Goal: Task Accomplishment & Management: Manage account settings

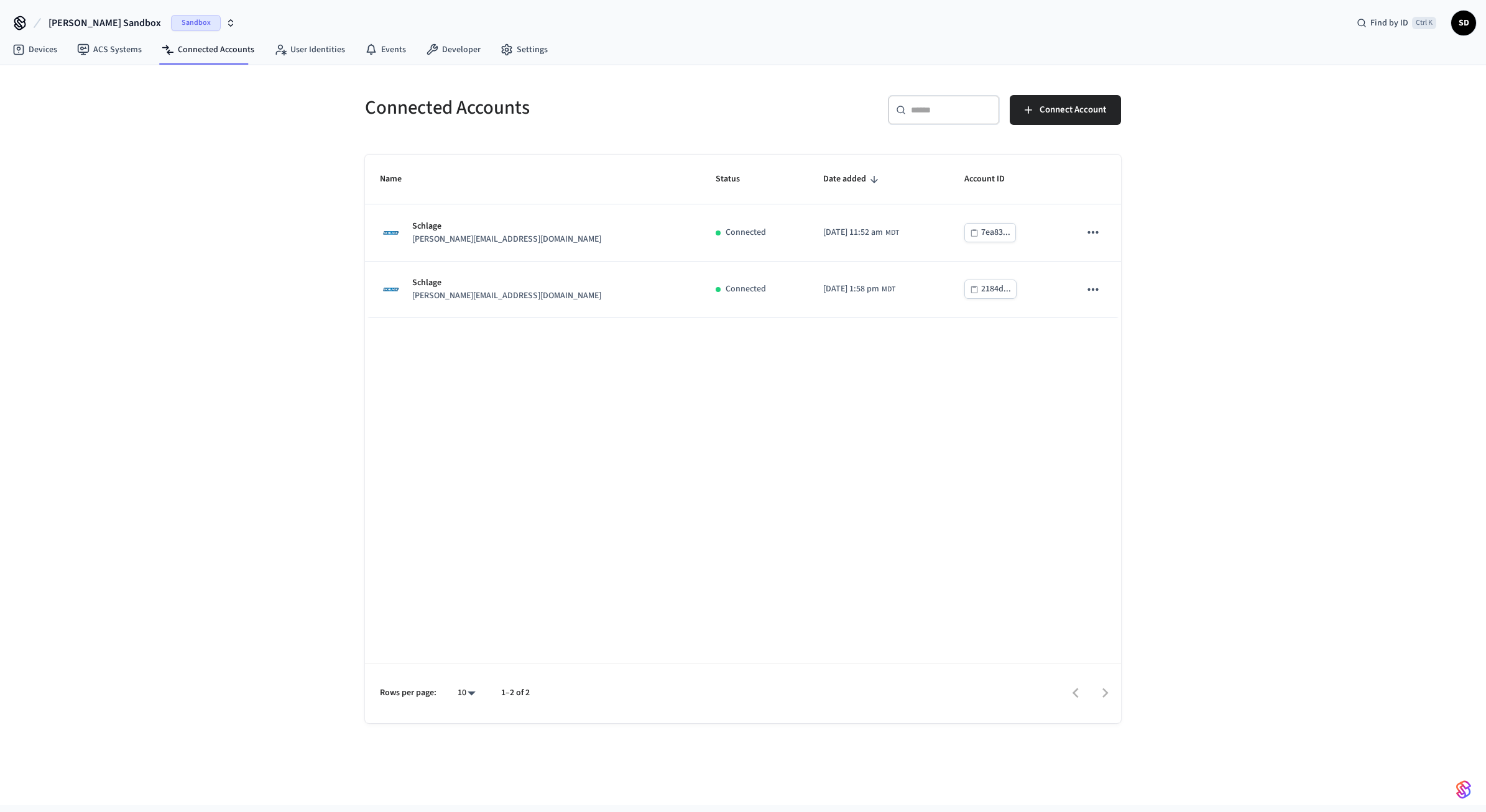
click at [1132, 268] on div "Connected Accounts ​ ​ Connect Account Name Status Date added Account ID Schlag…" at bounding box center [743, 394] width 796 height 658
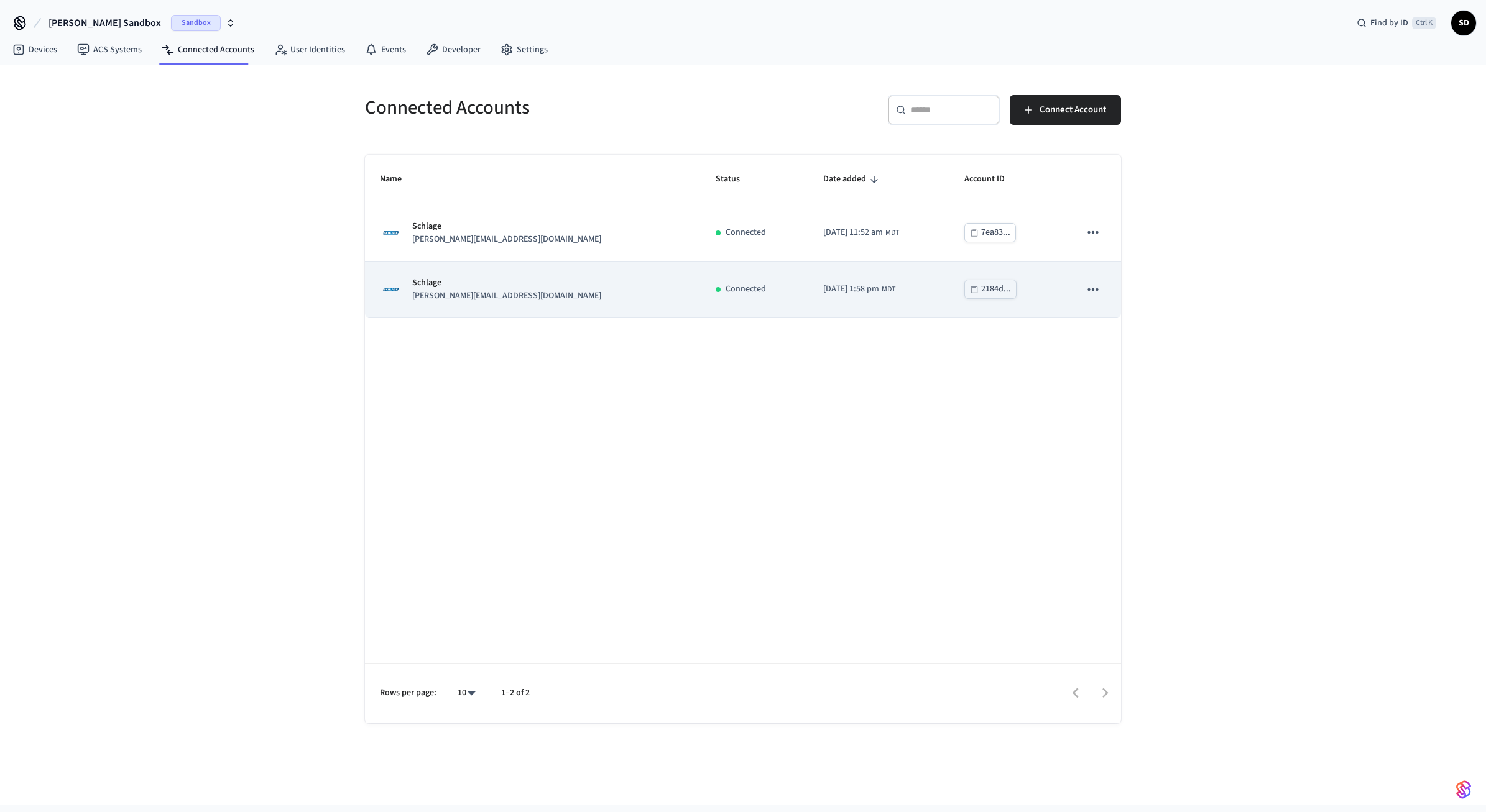
click at [1094, 289] on icon "sticky table" at bounding box center [1093, 289] width 11 height 3
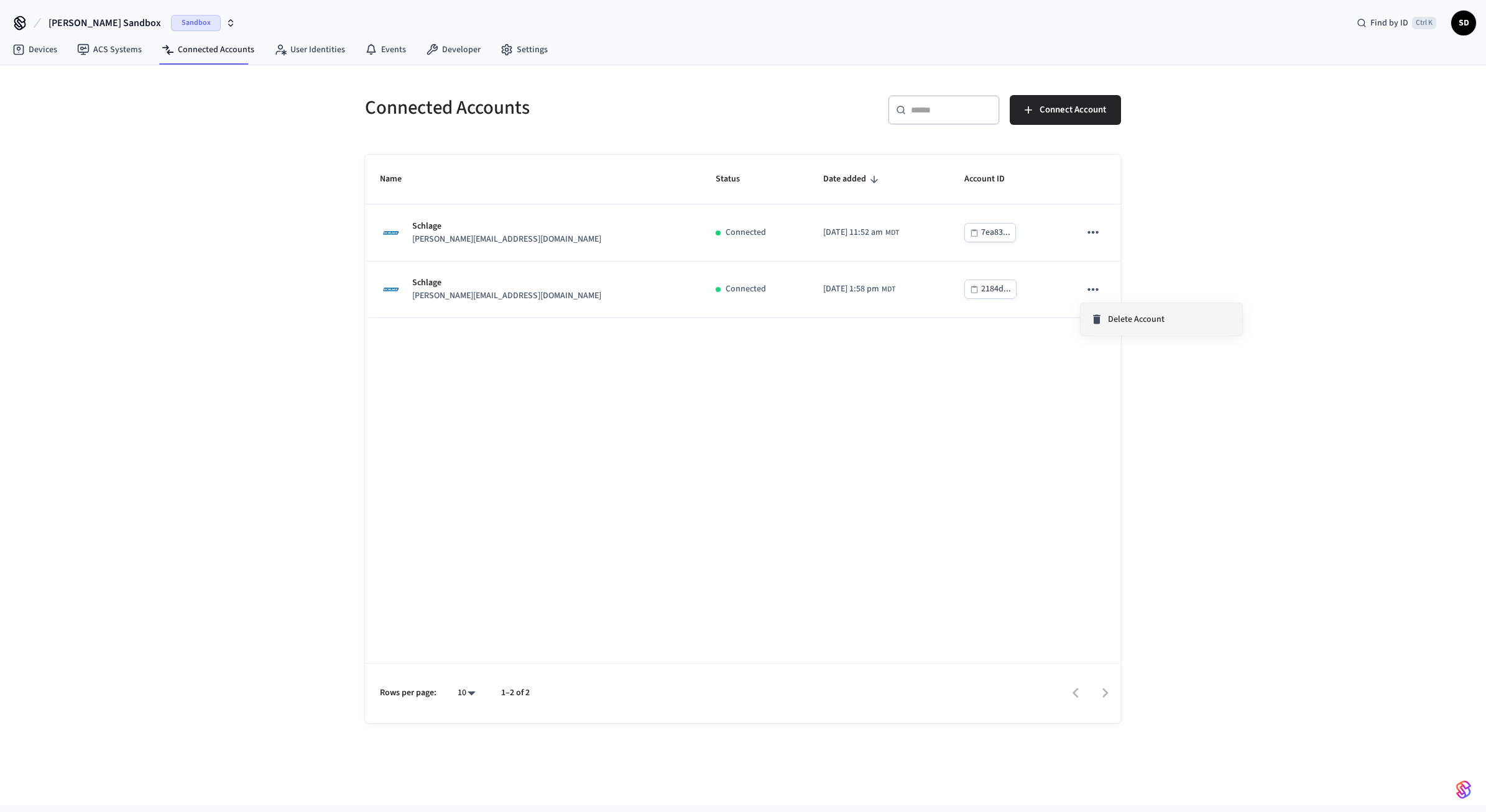
click at [1132, 319] on span "Delete Account" at bounding box center [1136, 319] width 57 height 12
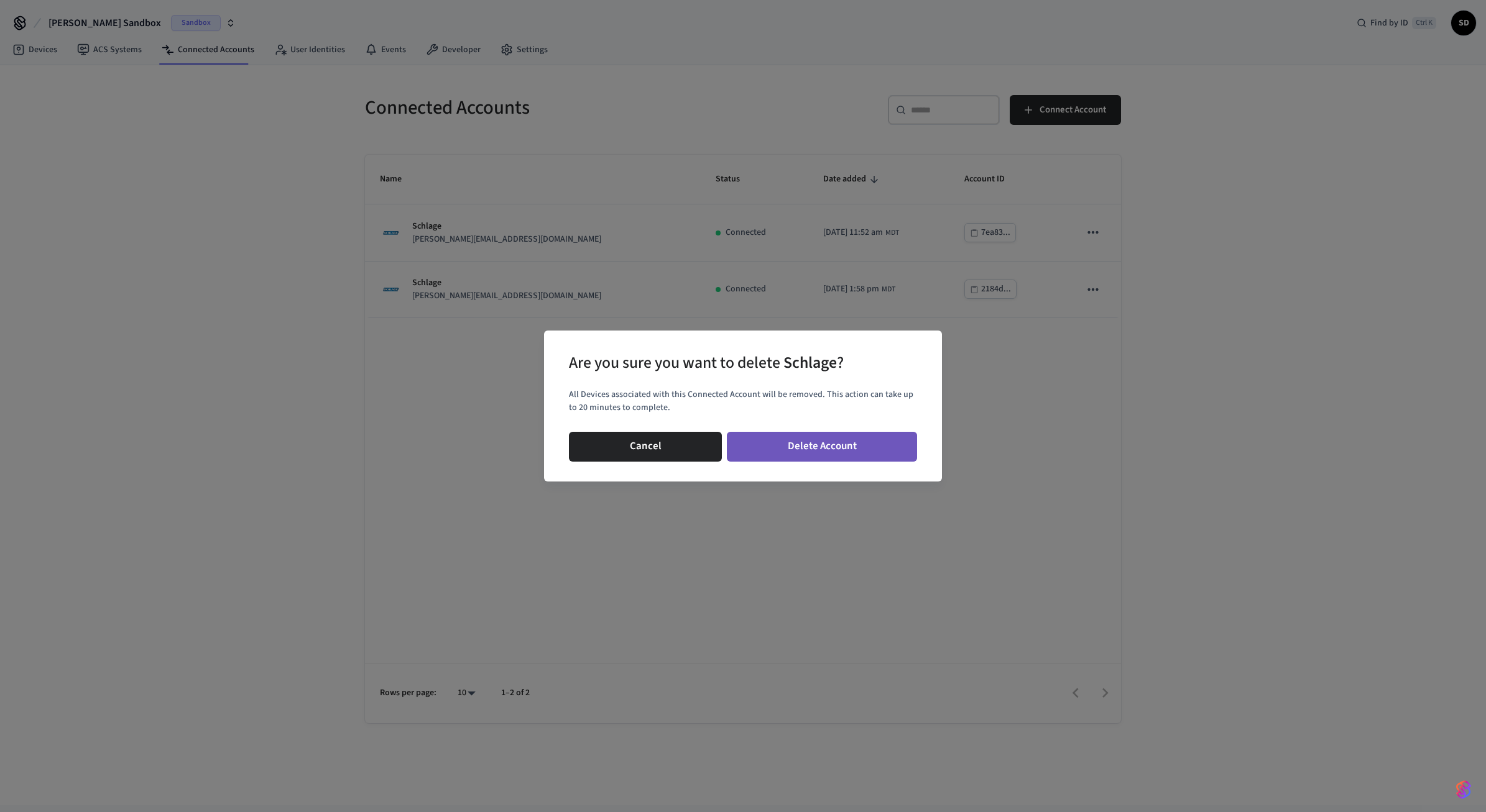
click at [834, 434] on button "Delete Account" at bounding box center [821, 447] width 190 height 30
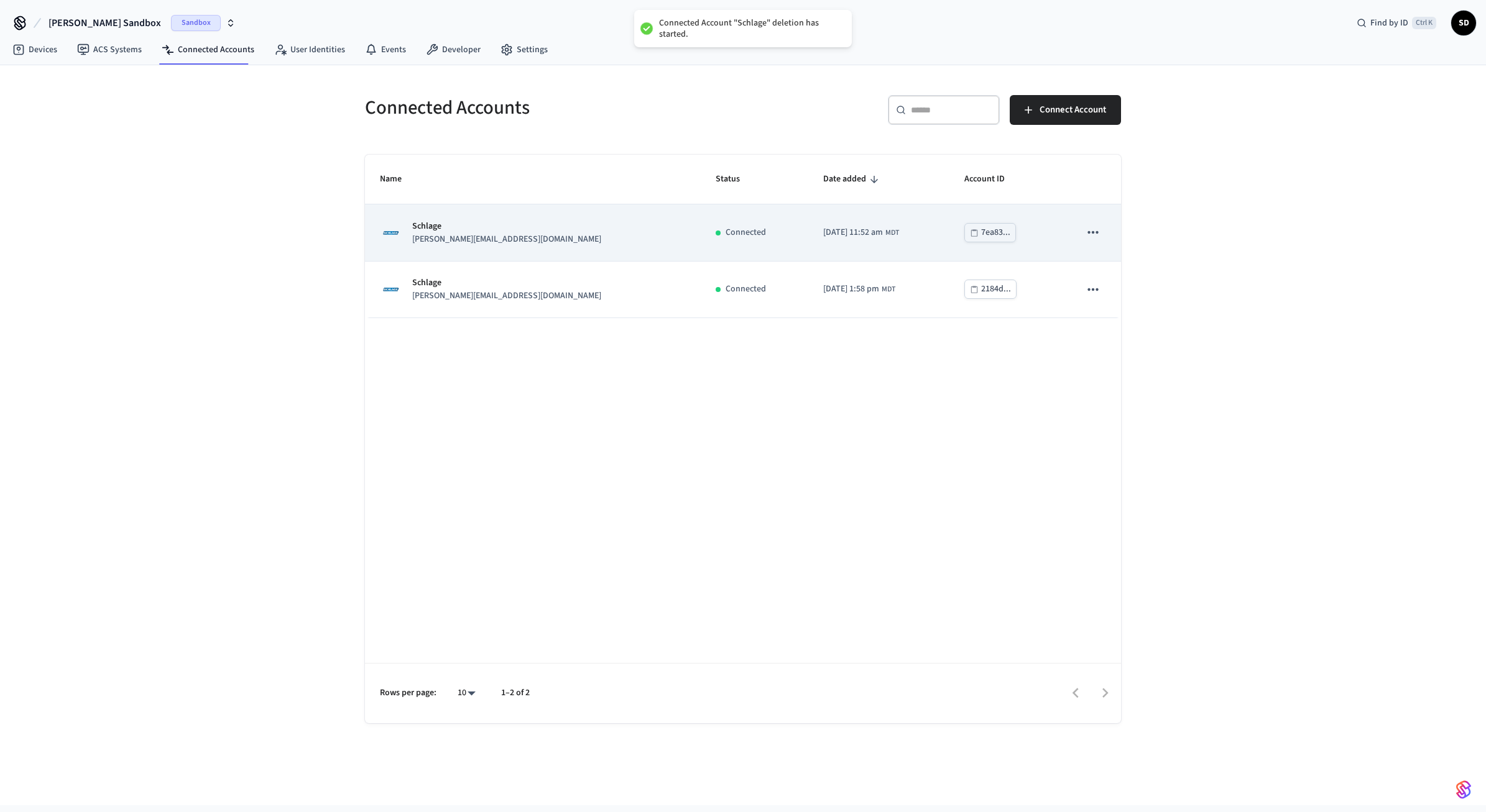
click at [1091, 231] on icon "sticky table" at bounding box center [1093, 233] width 16 height 16
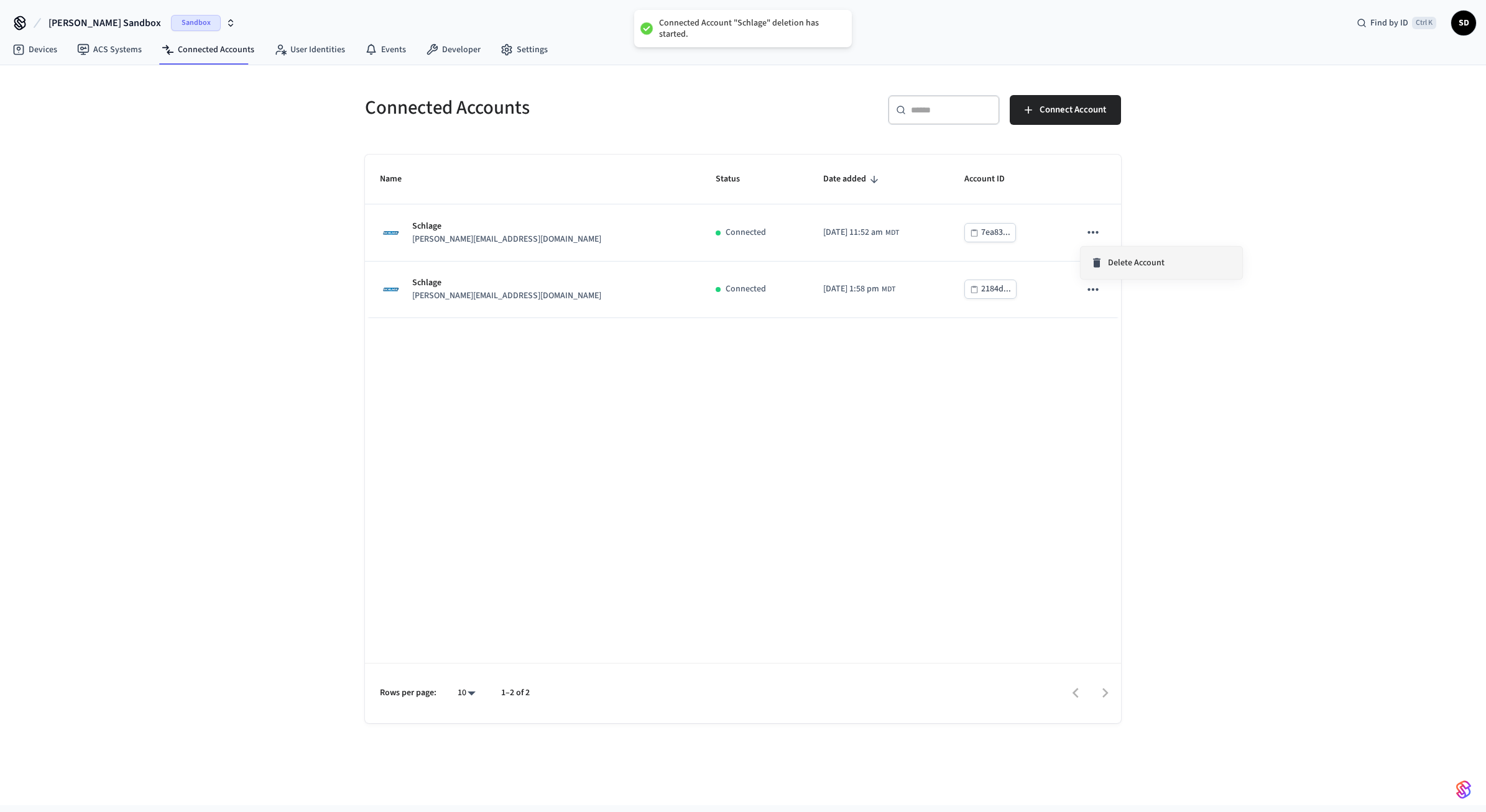
click at [1141, 259] on span "Delete Account" at bounding box center [1136, 263] width 57 height 12
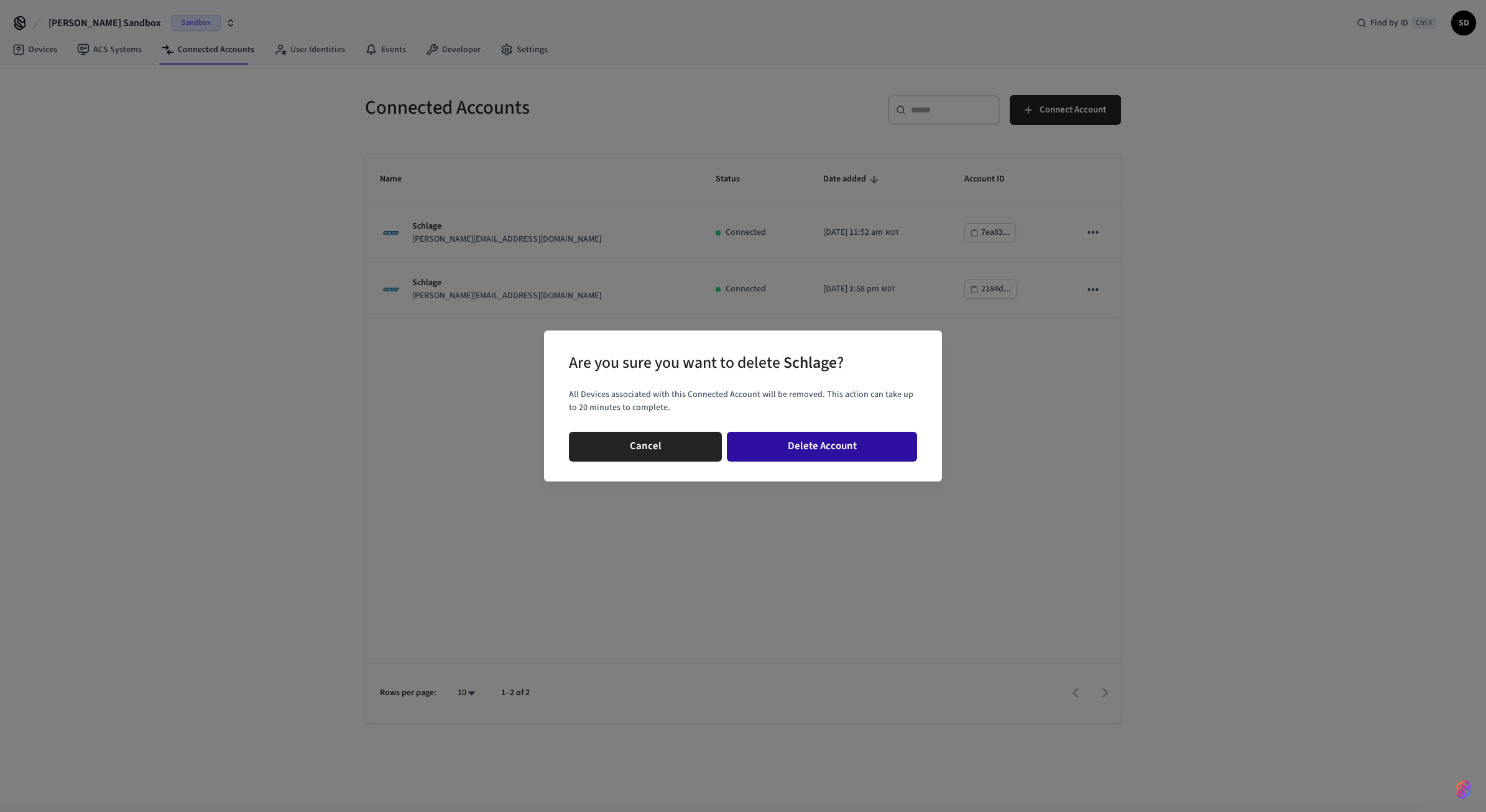
click at [887, 435] on button "Delete Account" at bounding box center [821, 447] width 190 height 30
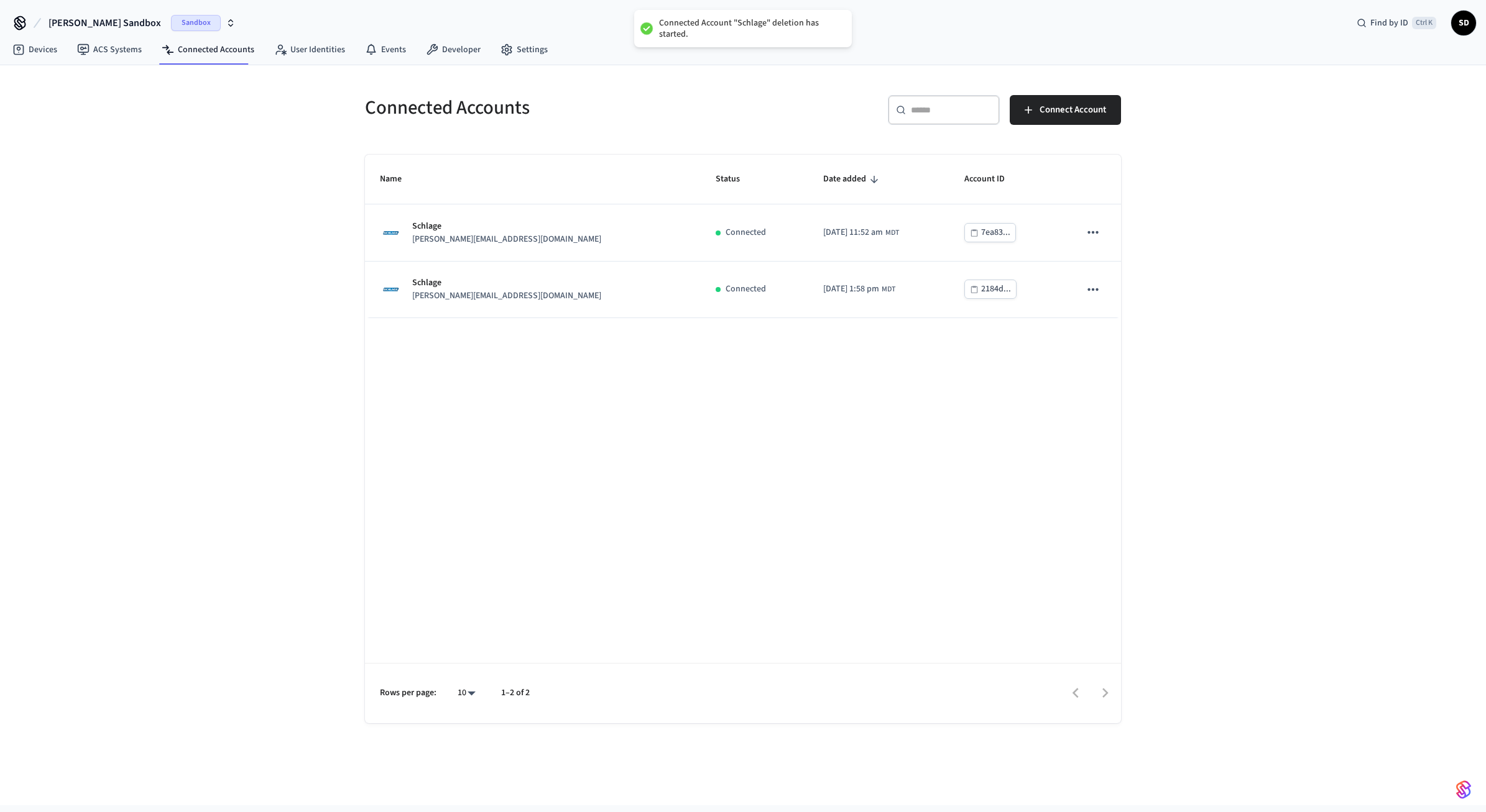
drag, startPoint x: 1083, startPoint y: 447, endPoint x: 1098, endPoint y: 424, distance: 27.5
click at [1072, 436] on div "Name Status Date added Account ID Schlage jane@example.com Connected 2025/09/26…" at bounding box center [743, 438] width 756 height 568
click at [259, 240] on div "Connected Accounts ​ ​ Connect Account Name Status Date added Account ID Schlag…" at bounding box center [743, 436] width 1486 height 741
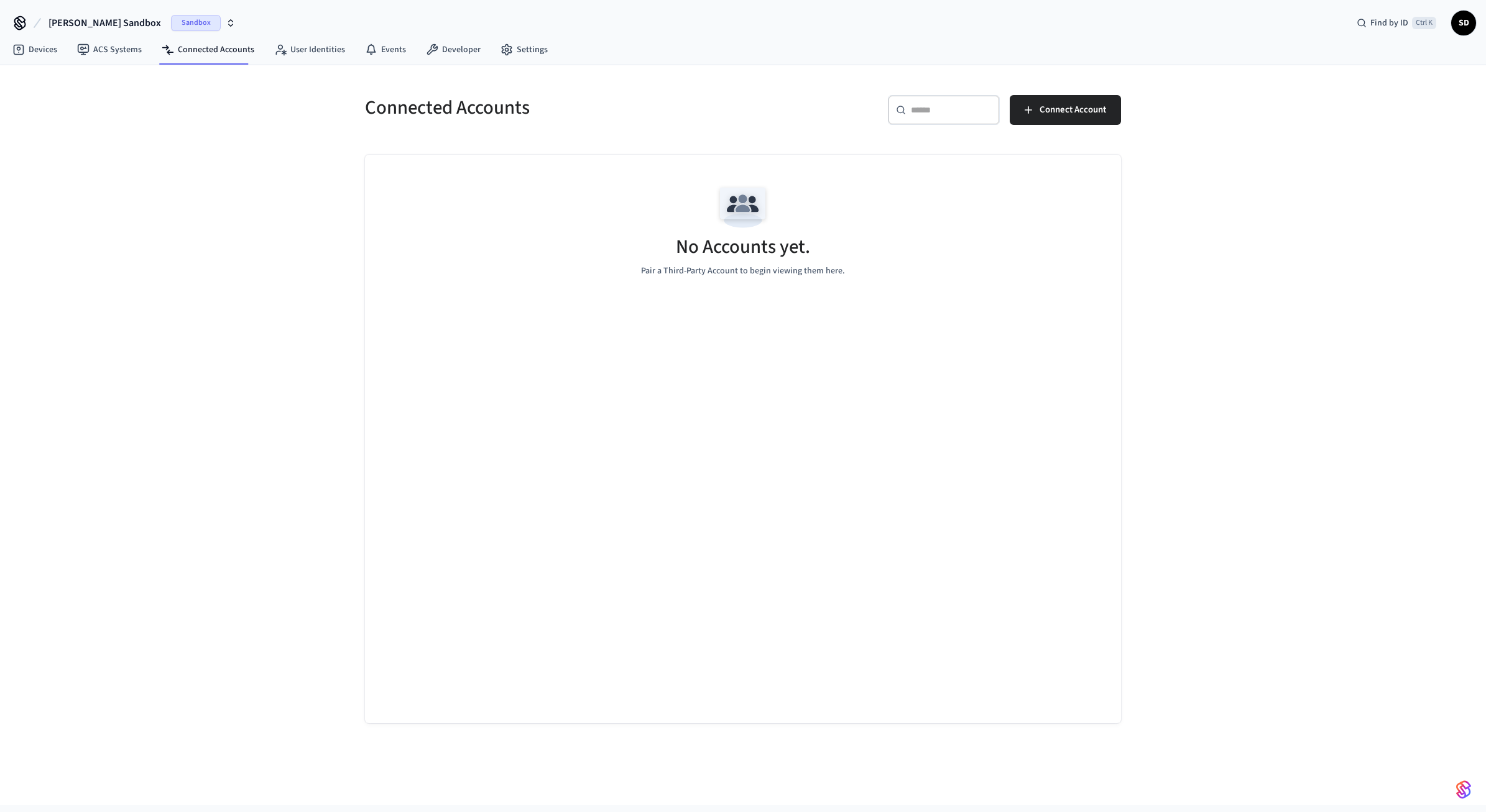
click at [1227, 193] on div "Connected Accounts ​ ​ Connect Account No Accounts yet. Pair a Third-Party Acco…" at bounding box center [743, 436] width 1486 height 741
click at [44, 58] on link "Devices" at bounding box center [35, 50] width 65 height 22
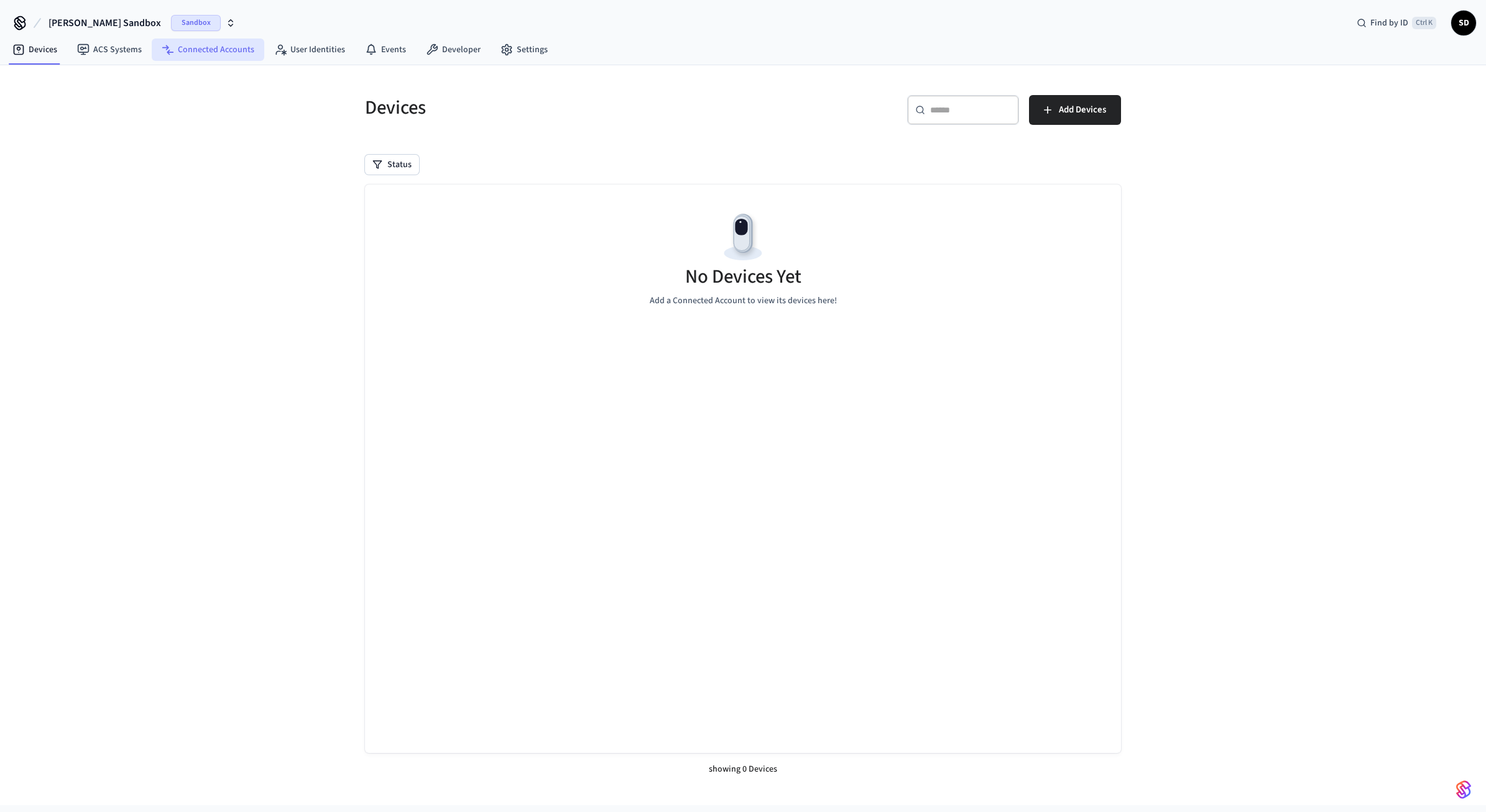
click at [212, 58] on link "Connected Accounts" at bounding box center [208, 50] width 112 height 22
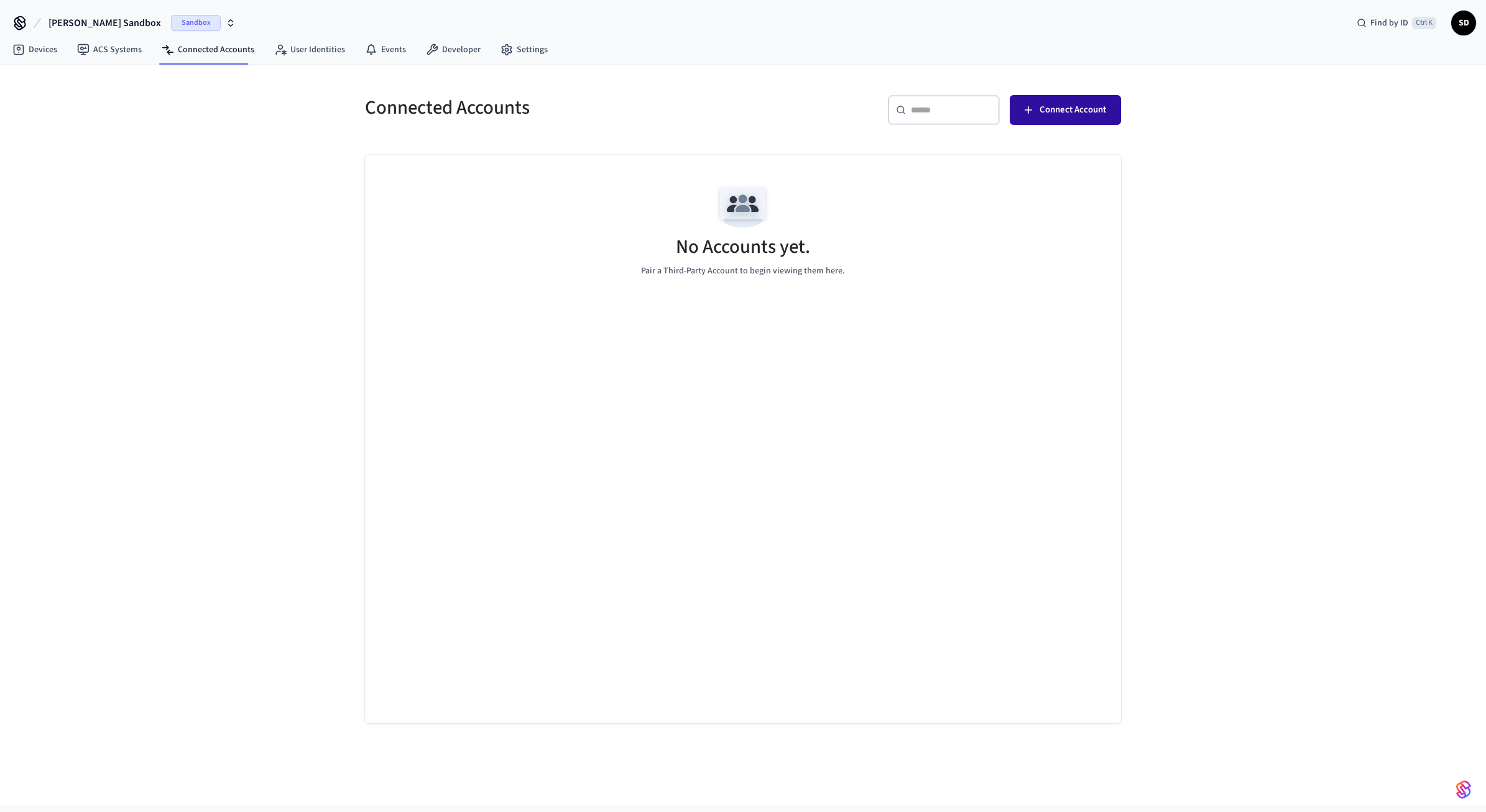
click at [1092, 105] on span "Connect Account" at bounding box center [1073, 110] width 67 height 16
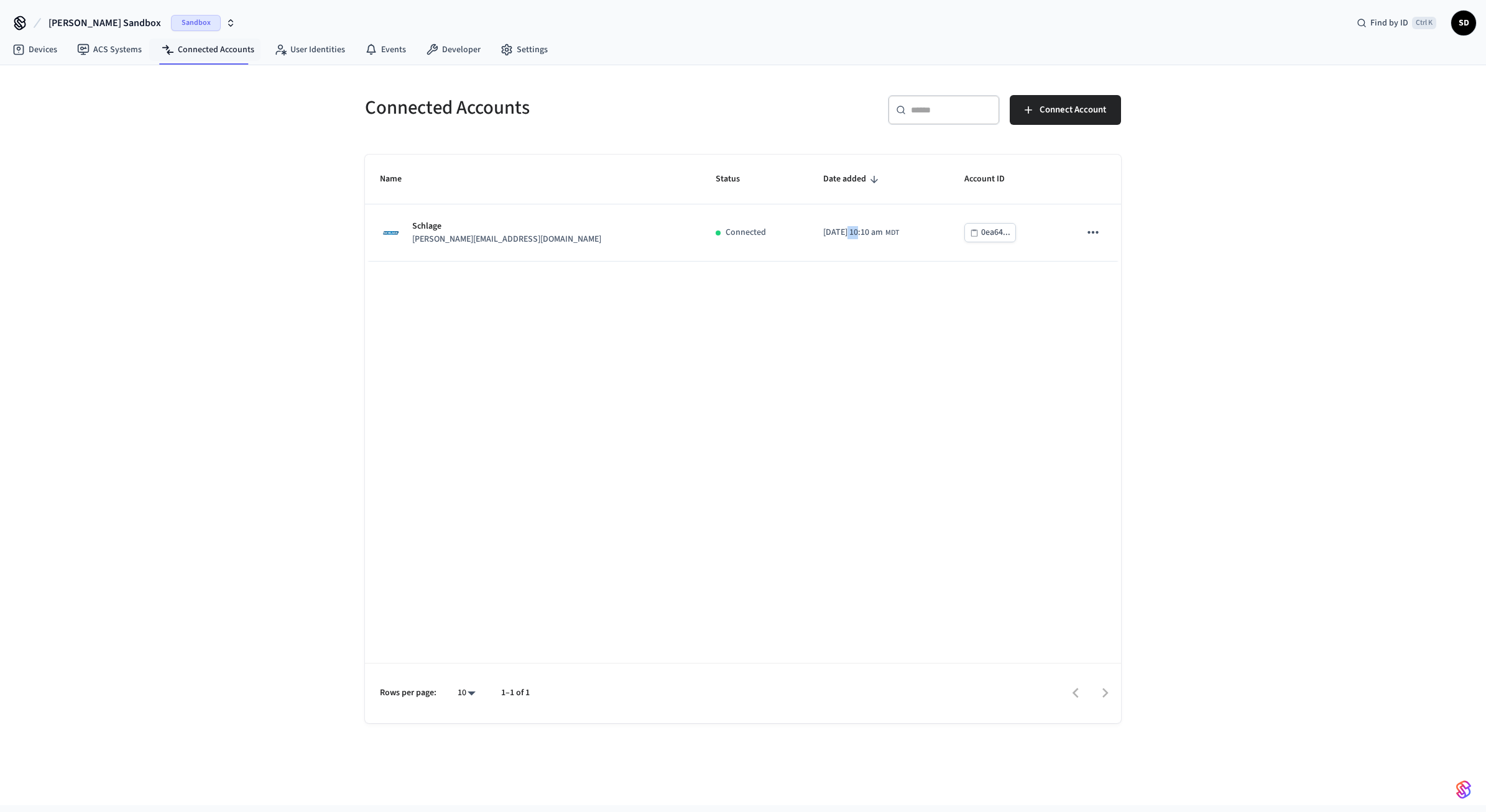
drag, startPoint x: 764, startPoint y: 429, endPoint x: 804, endPoint y: 418, distance: 41.5
click at [750, 427] on div "Name Status Date added Account ID Schlage sam@example.com Connected 2025/10/03 …" at bounding box center [743, 438] width 756 height 568
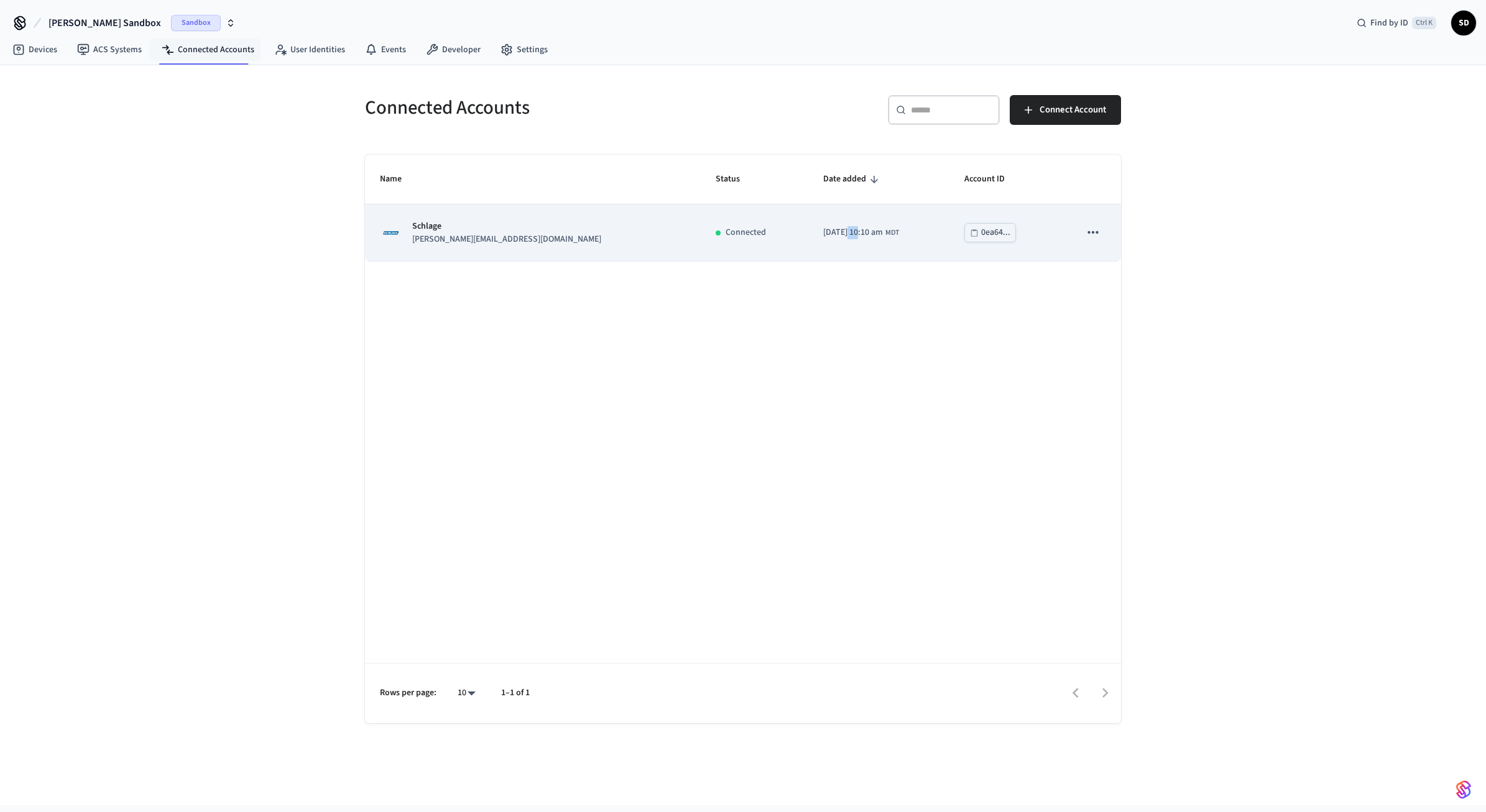
click at [1091, 231] on icon "sticky table" at bounding box center [1093, 233] width 16 height 16
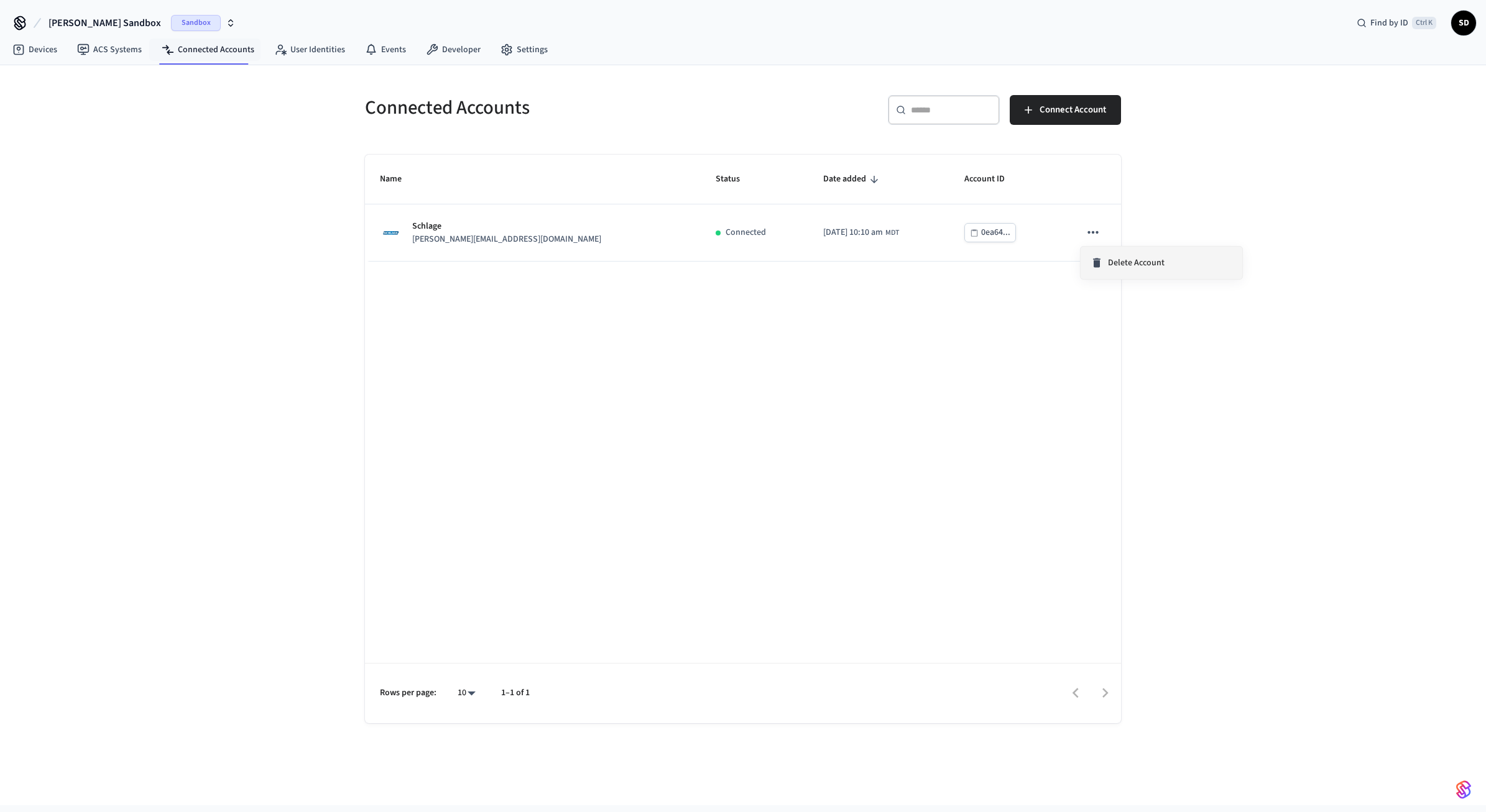
click at [1119, 263] on span "Delete Account" at bounding box center [1136, 263] width 57 height 12
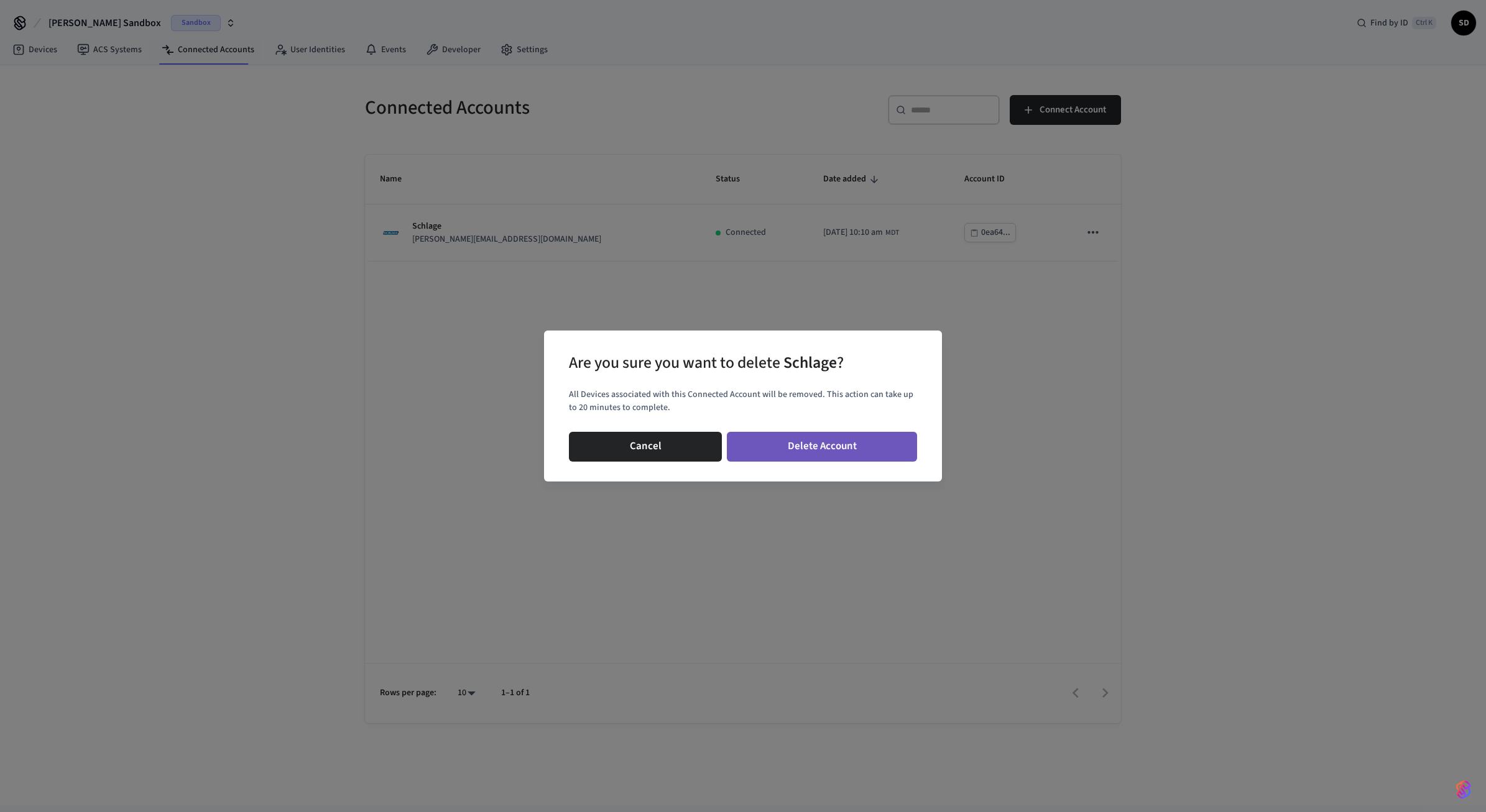
click at [811, 448] on button "Delete Account" at bounding box center [821, 447] width 190 height 30
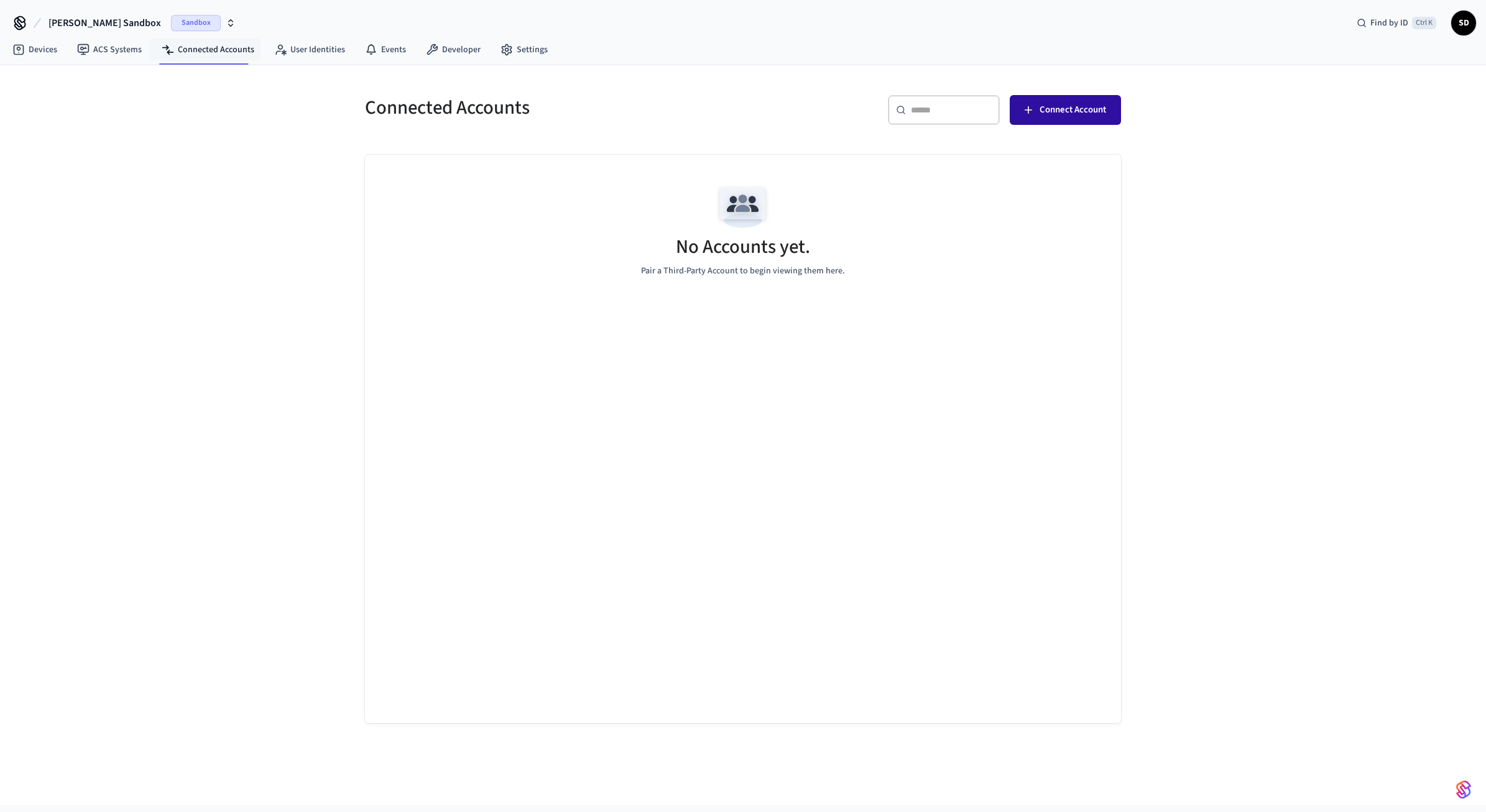
click at [1071, 110] on span "Connect Account" at bounding box center [1073, 110] width 67 height 16
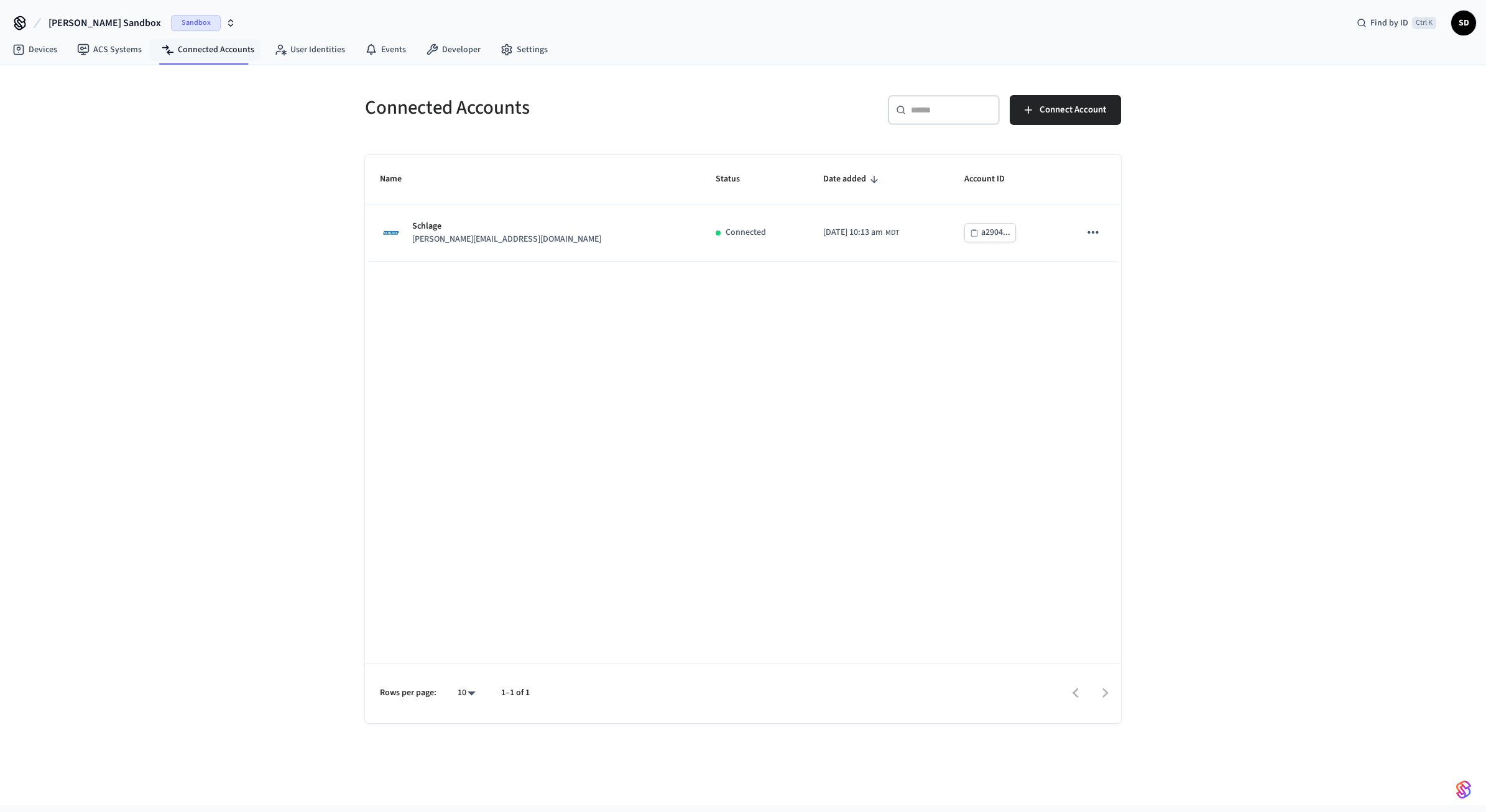
drag, startPoint x: 979, startPoint y: 404, endPoint x: 986, endPoint y: 397, distance: 9.9
click at [986, 397] on div "Name Status Date added Account ID Schlage sam@example.com Connected 2025/10/03 …" at bounding box center [743, 438] width 756 height 568
click at [1090, 110] on span "Connect Account" at bounding box center [1073, 110] width 67 height 16
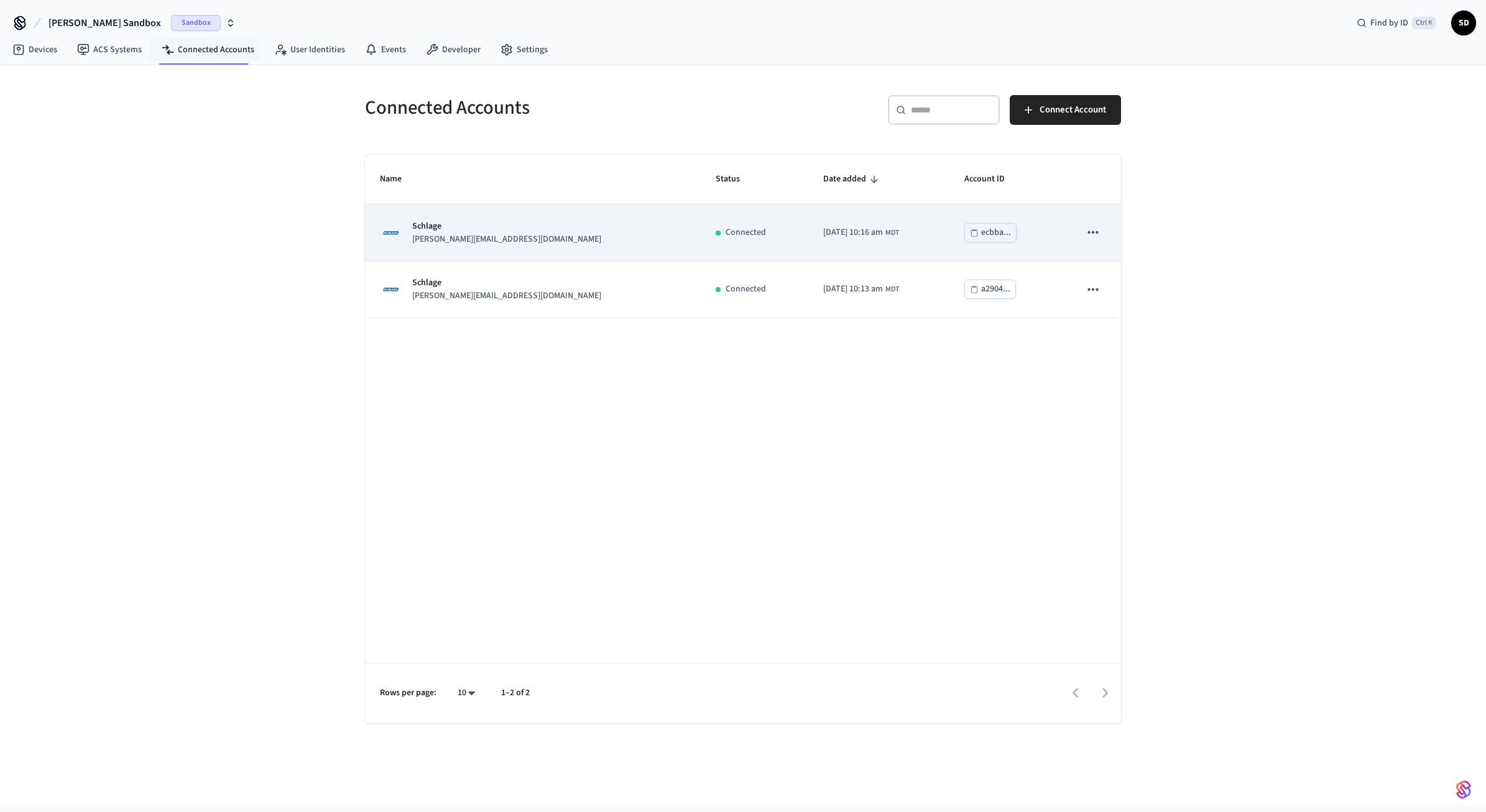
click at [1086, 229] on icon "sticky table" at bounding box center [1093, 233] width 16 height 16
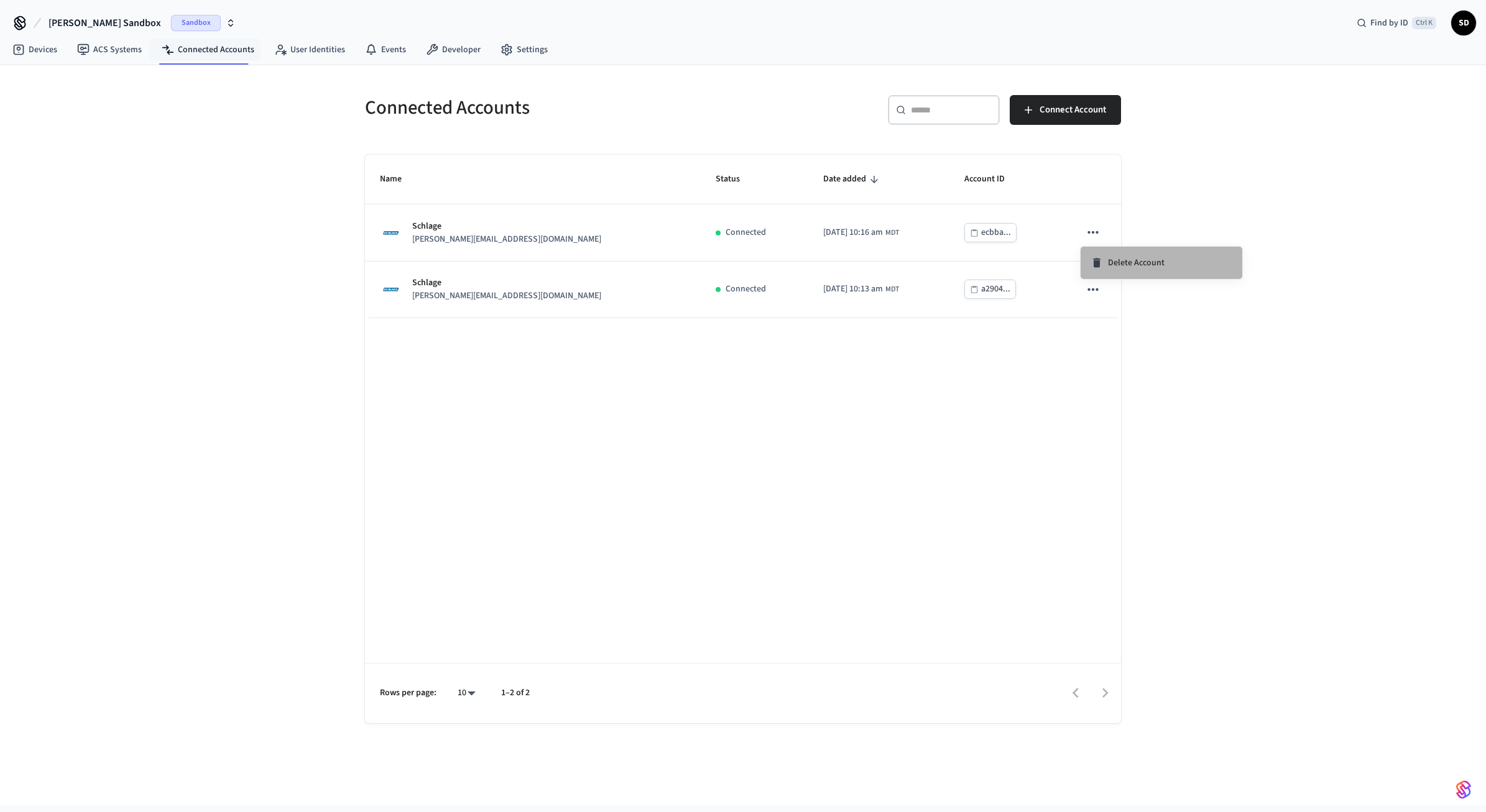
click at [1106, 261] on div "Delete Account" at bounding box center [1128, 263] width 74 height 12
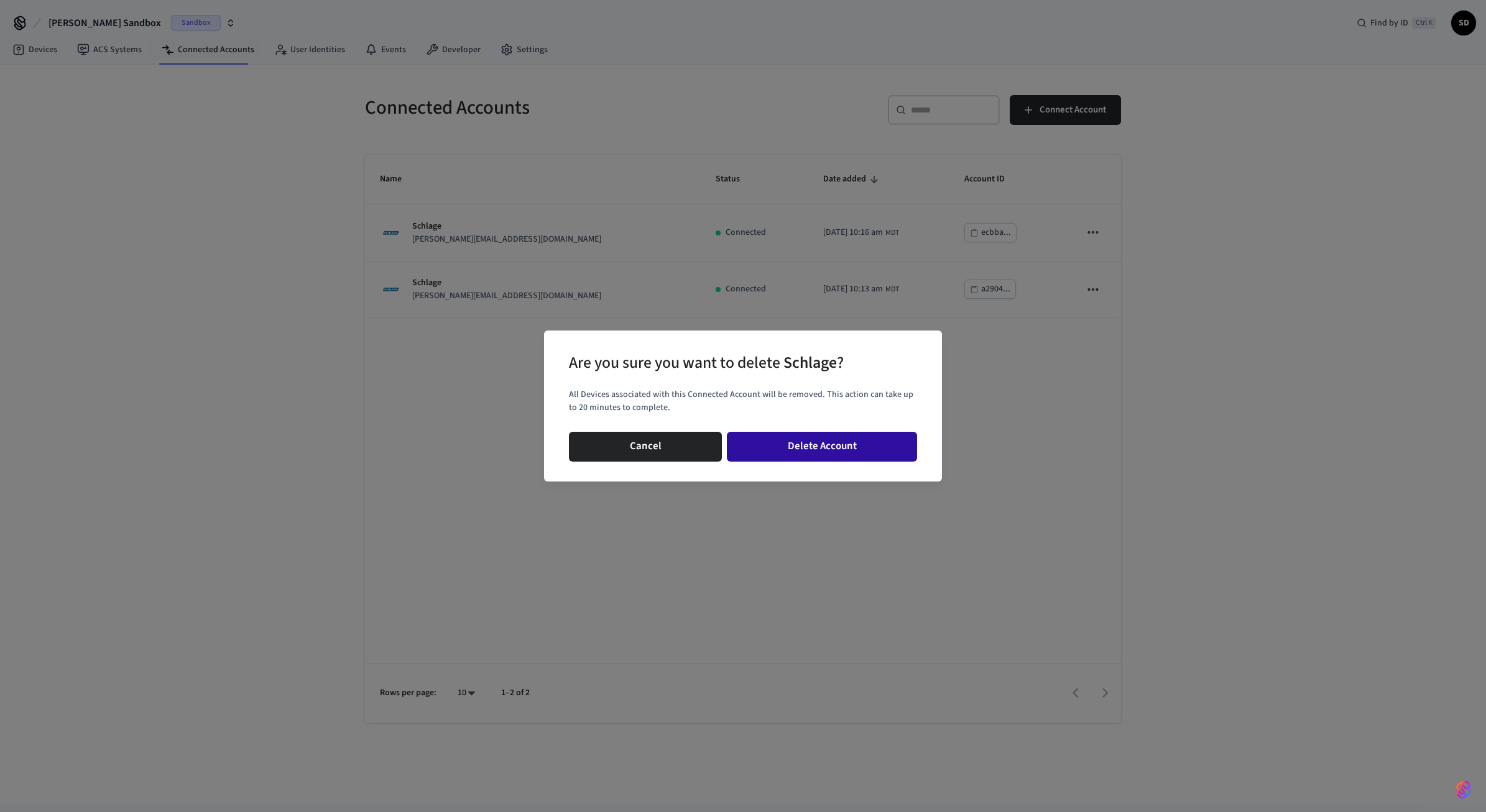
click at [856, 441] on button "Delete Account" at bounding box center [821, 447] width 190 height 30
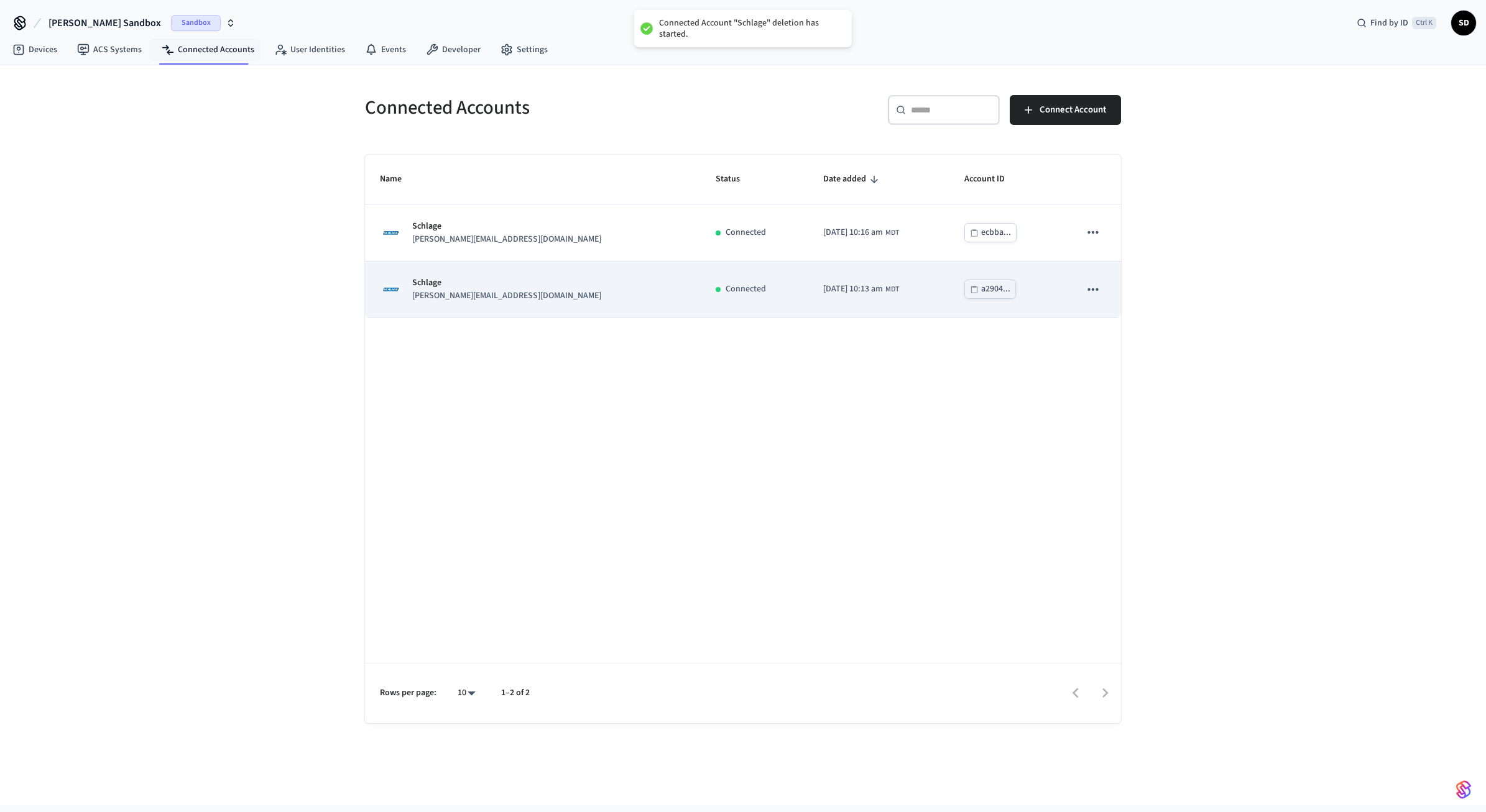
click at [1084, 289] on button "sticky table" at bounding box center [1093, 289] width 26 height 26
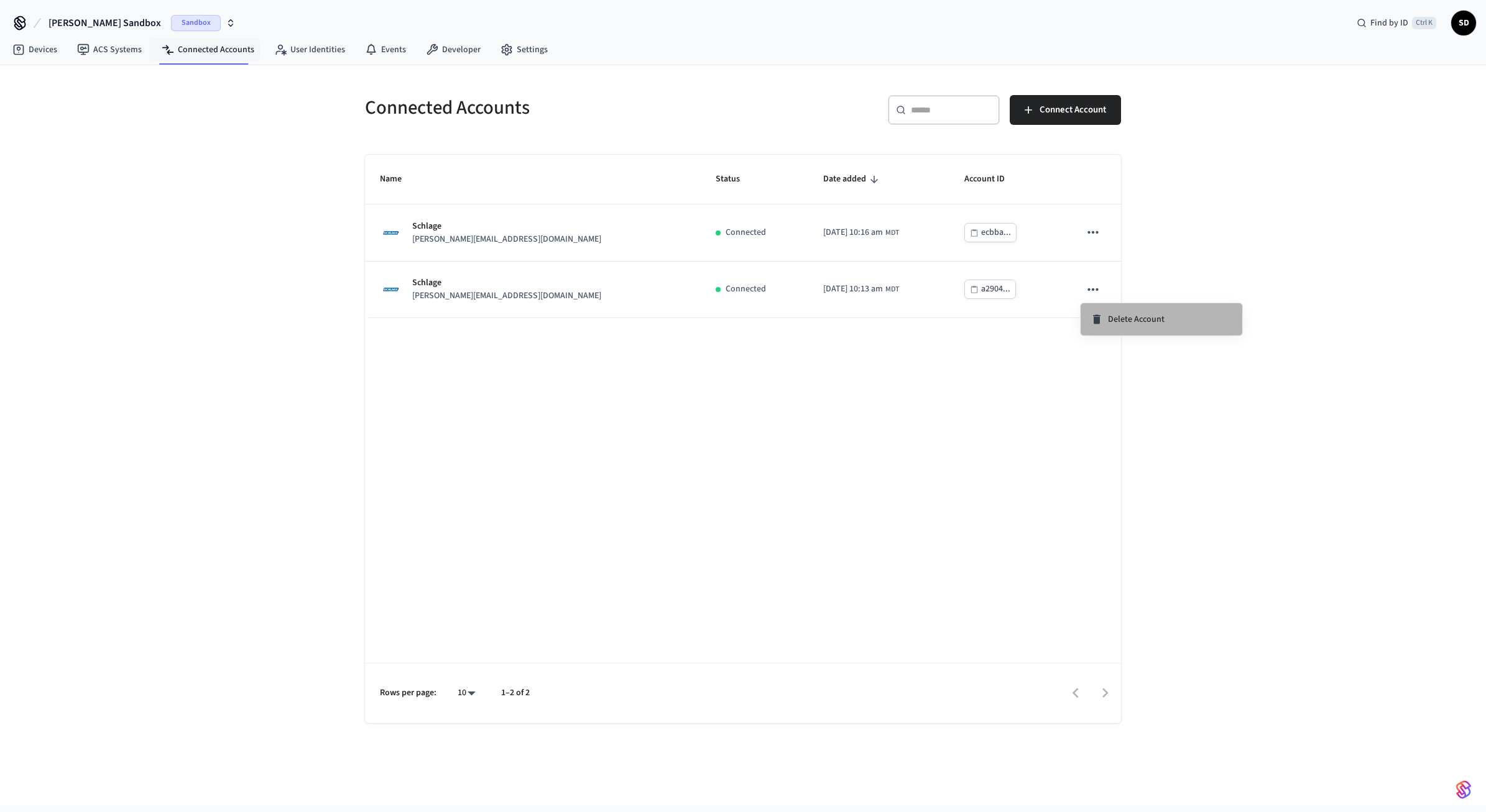
click at [1145, 309] on li "Delete Account" at bounding box center [1161, 319] width 161 height 32
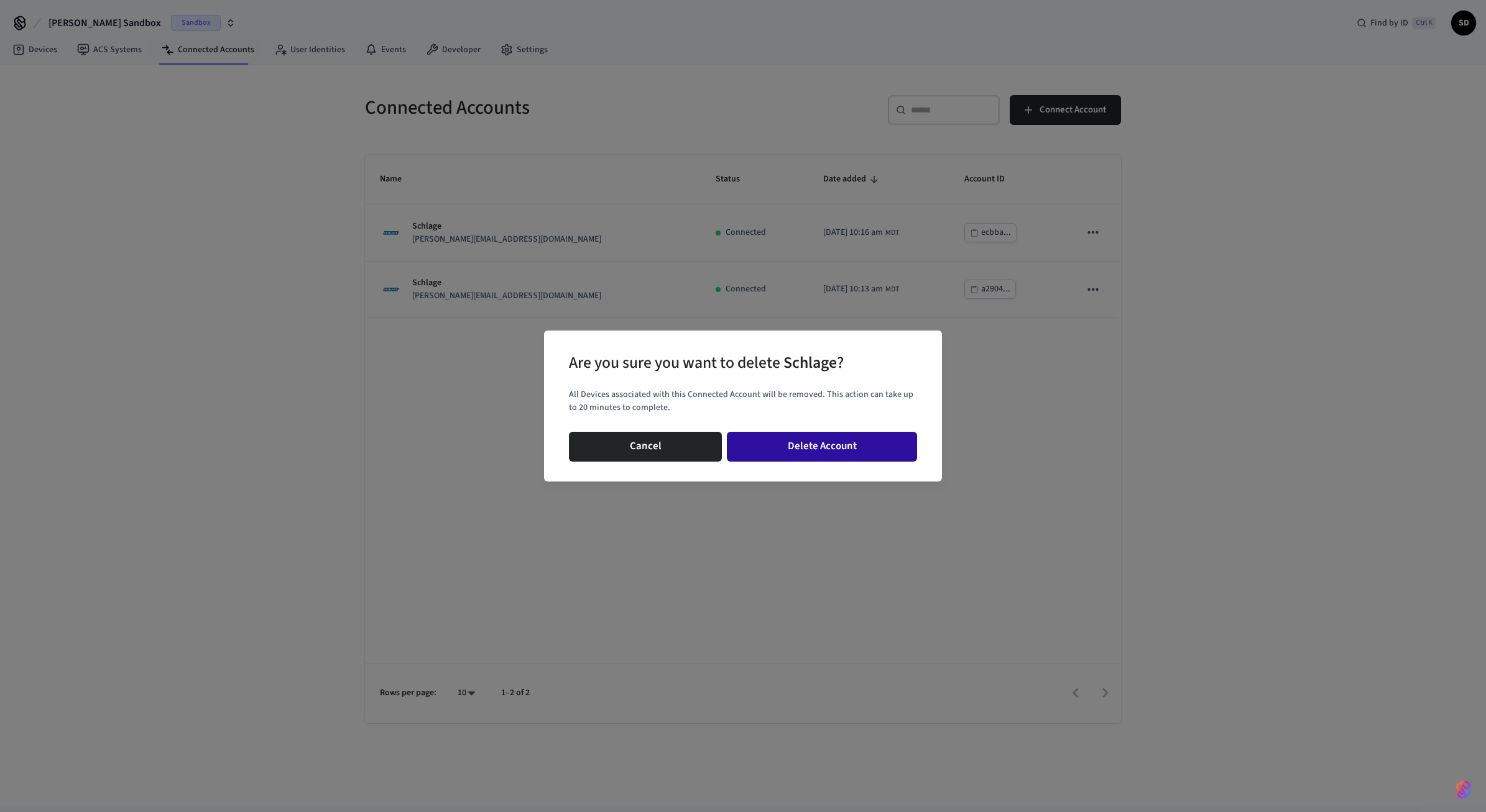
click at [802, 446] on button "Delete Account" at bounding box center [821, 447] width 190 height 30
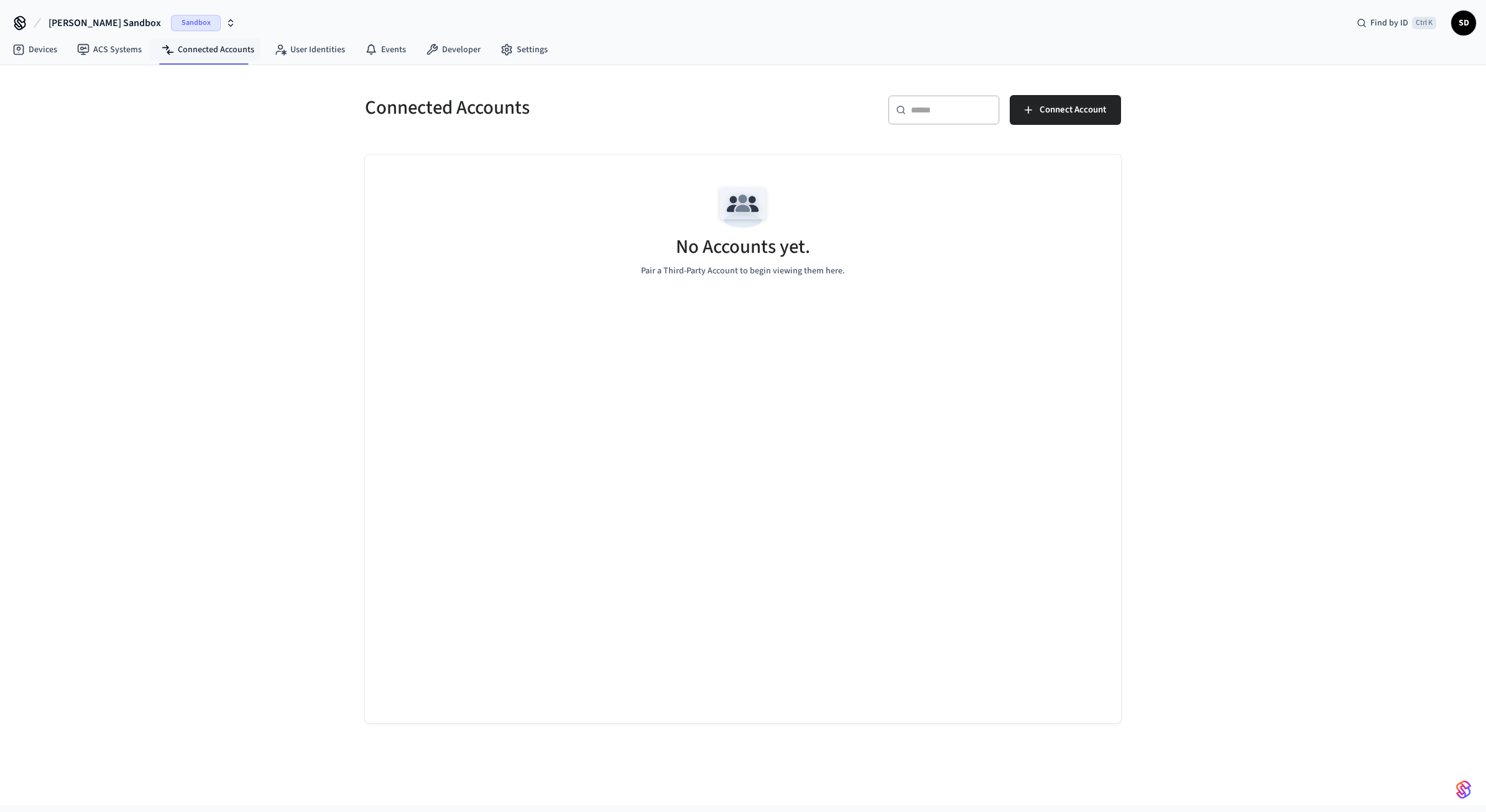
click at [1095, 92] on div "​ ​ Connect Account" at bounding box center [928, 108] width 385 height 54
click at [1084, 111] on span "Connect Account" at bounding box center [1073, 110] width 67 height 16
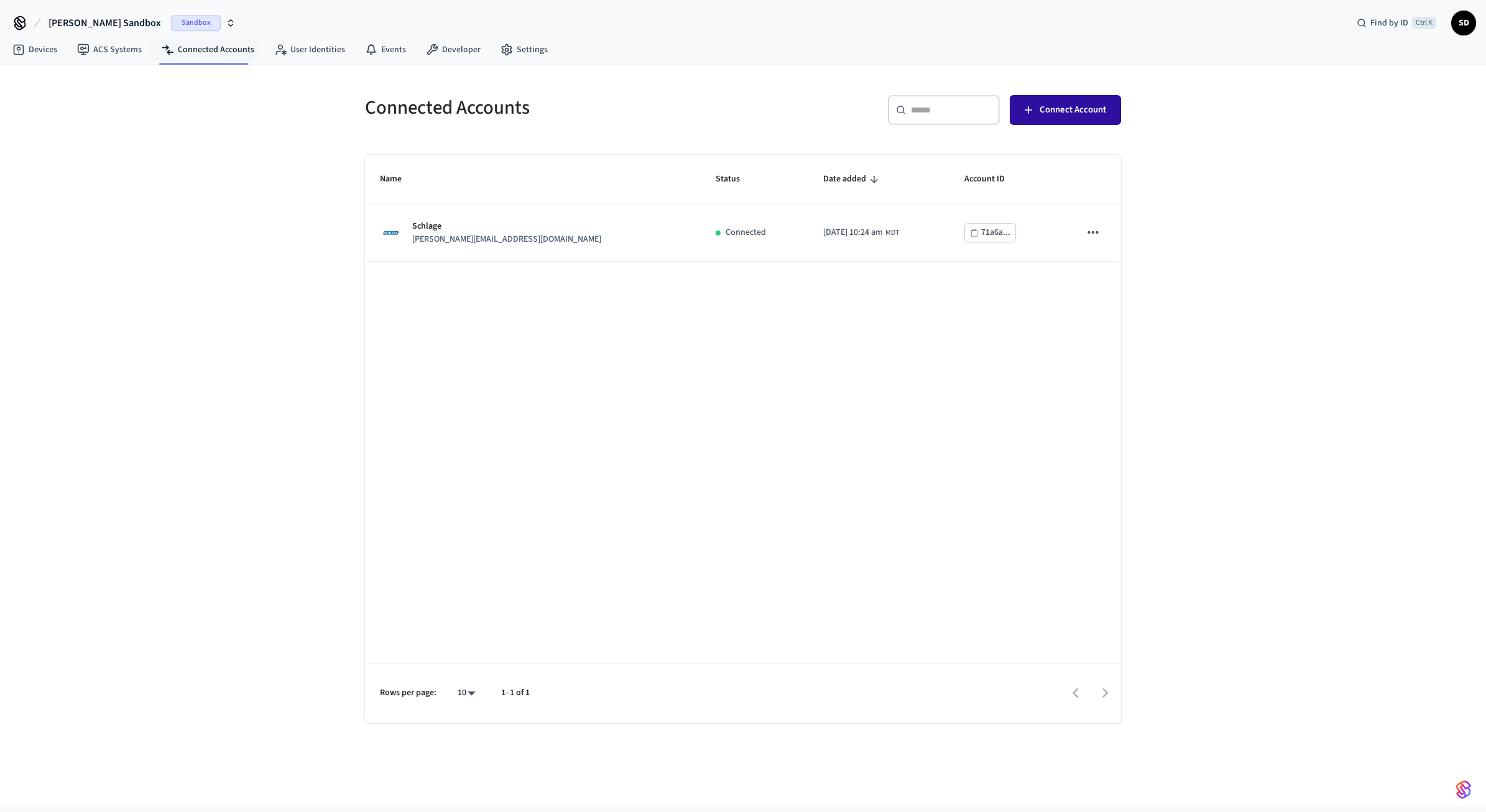
click at [1076, 121] on button "Connect Account" at bounding box center [1065, 110] width 111 height 30
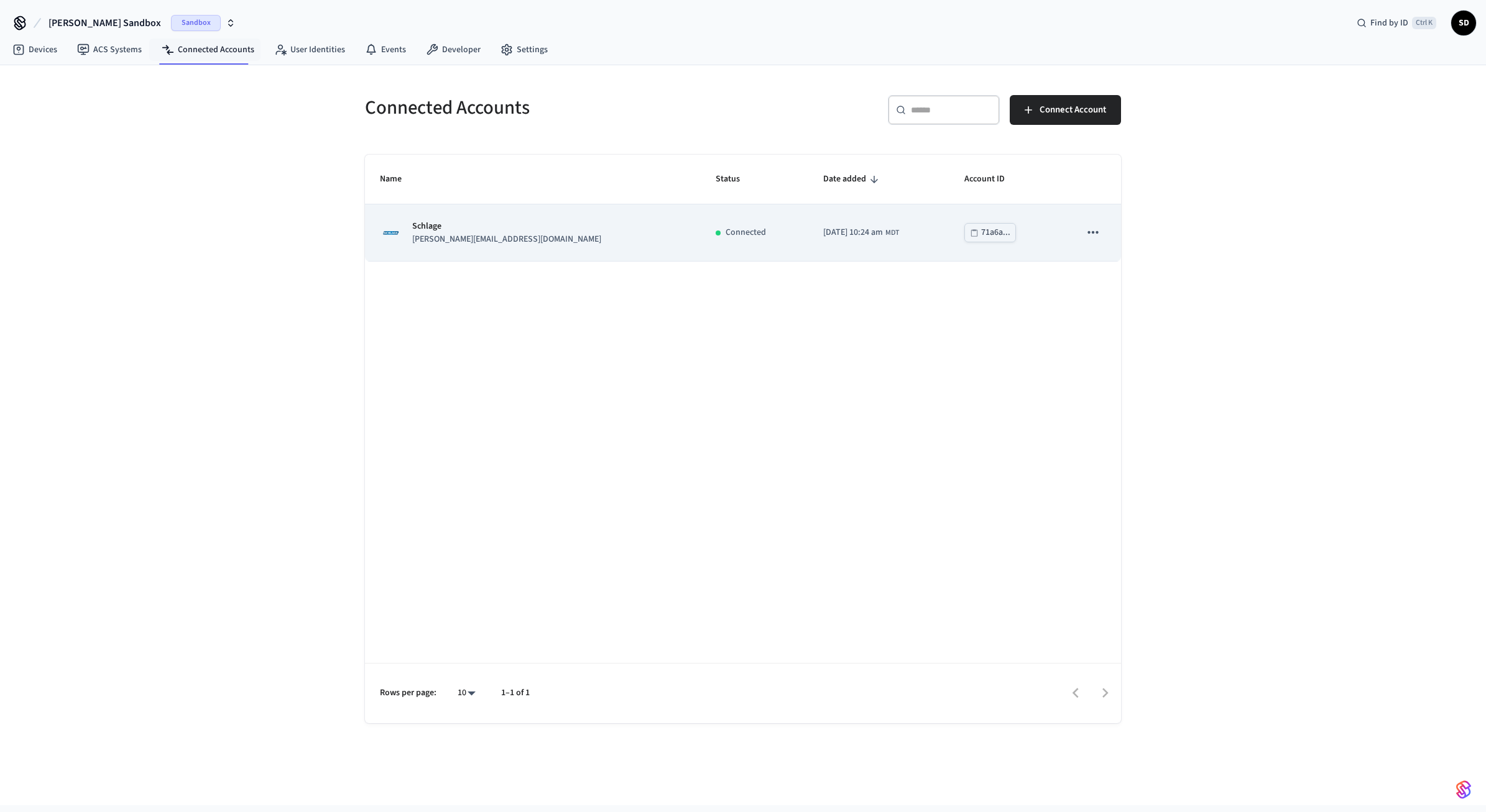
click at [1088, 229] on icon "sticky table" at bounding box center [1093, 233] width 16 height 16
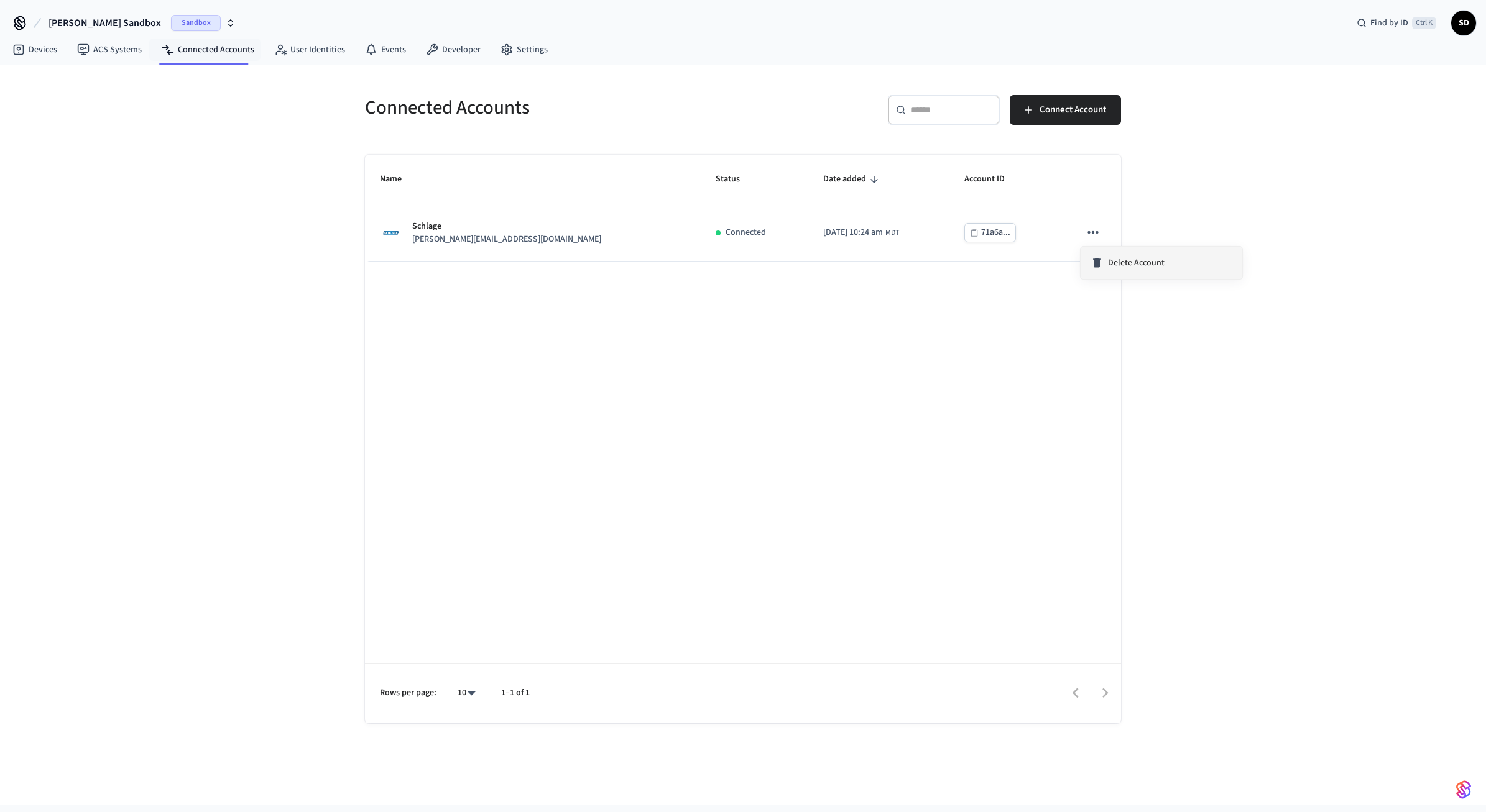
click at [1120, 268] on span "Delete Account" at bounding box center [1136, 263] width 57 height 12
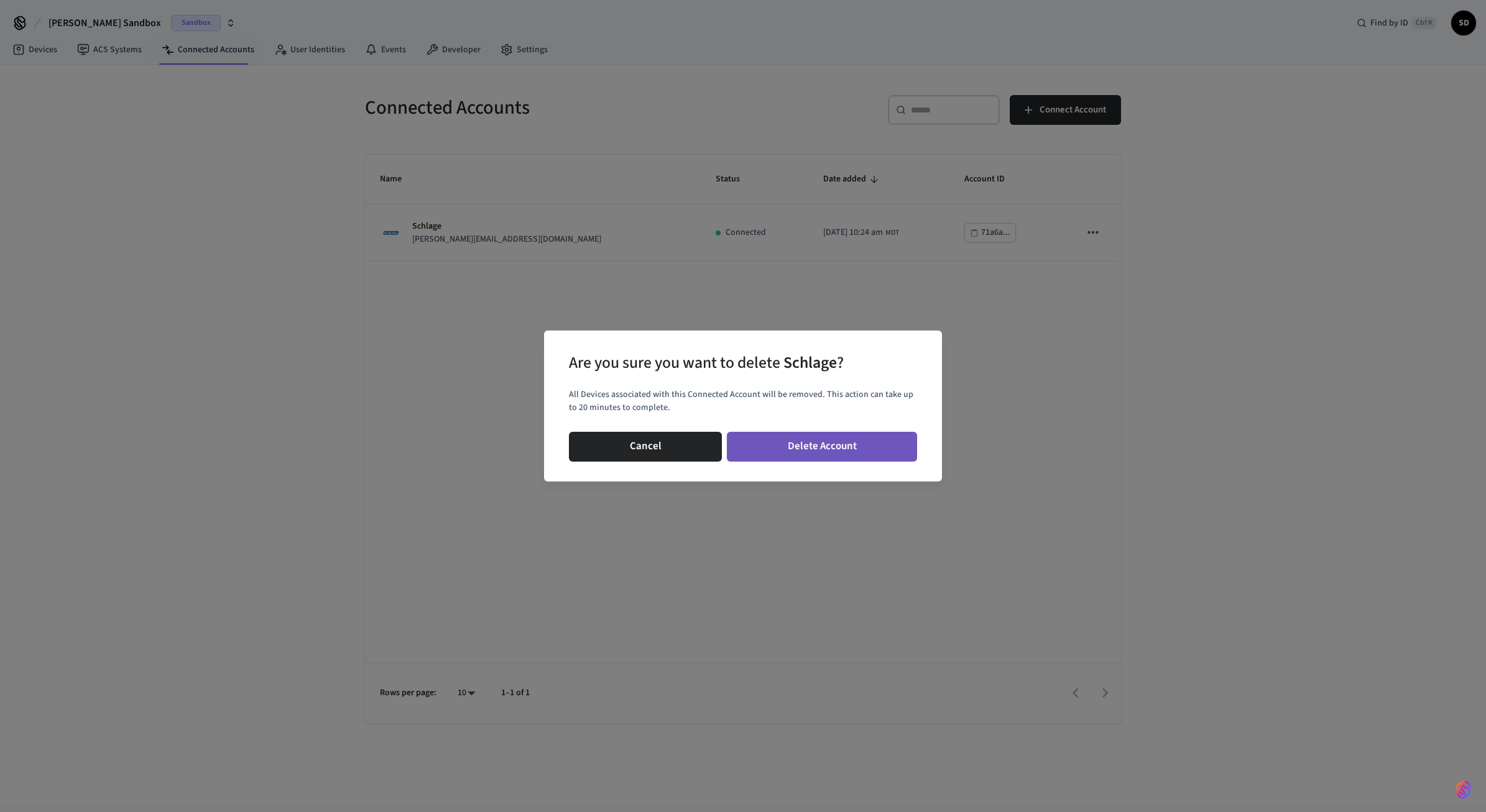
click at [805, 459] on button "Delete Account" at bounding box center [821, 447] width 190 height 30
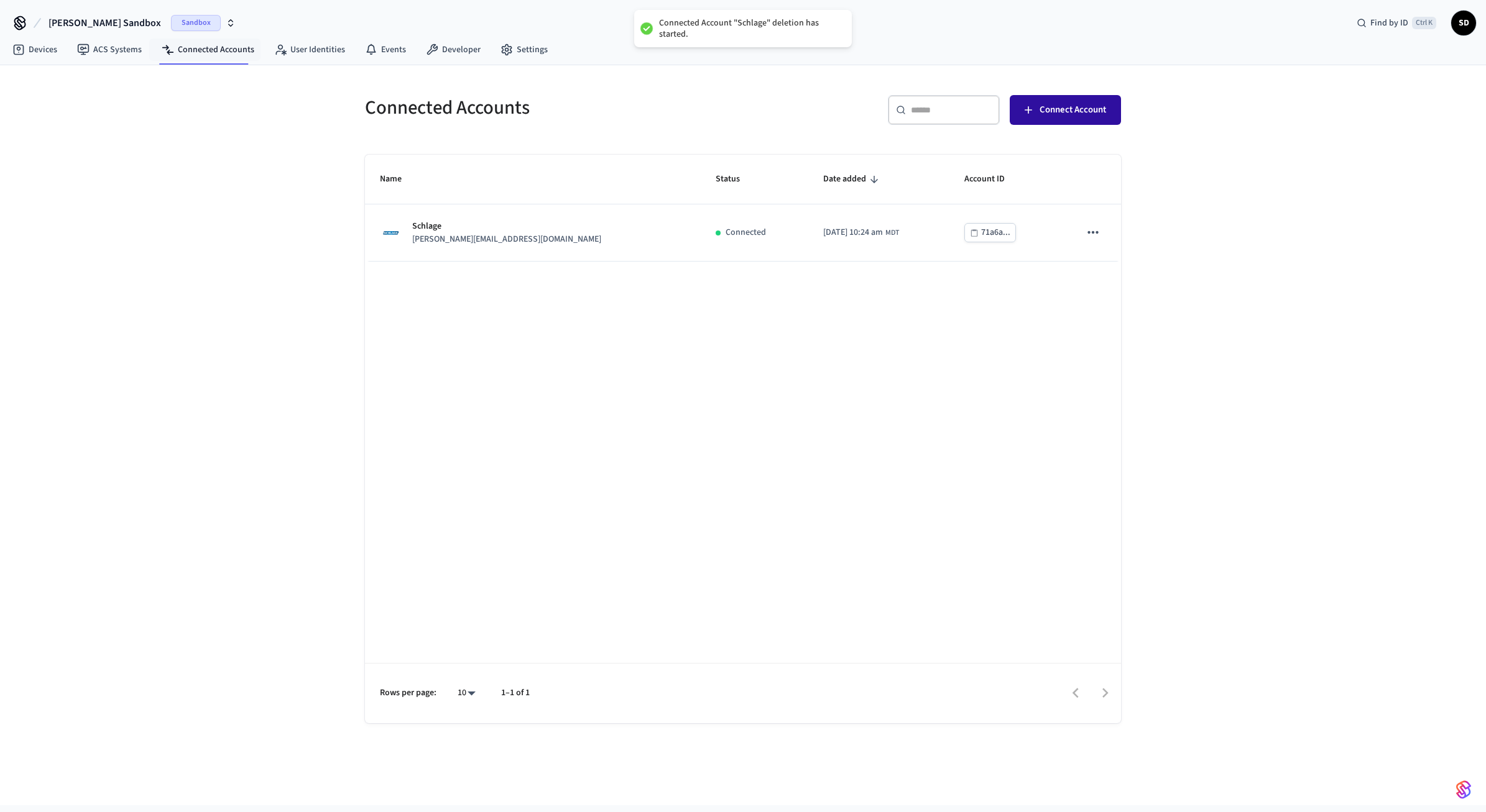
click at [1073, 107] on span "Connect Account" at bounding box center [1073, 110] width 67 height 16
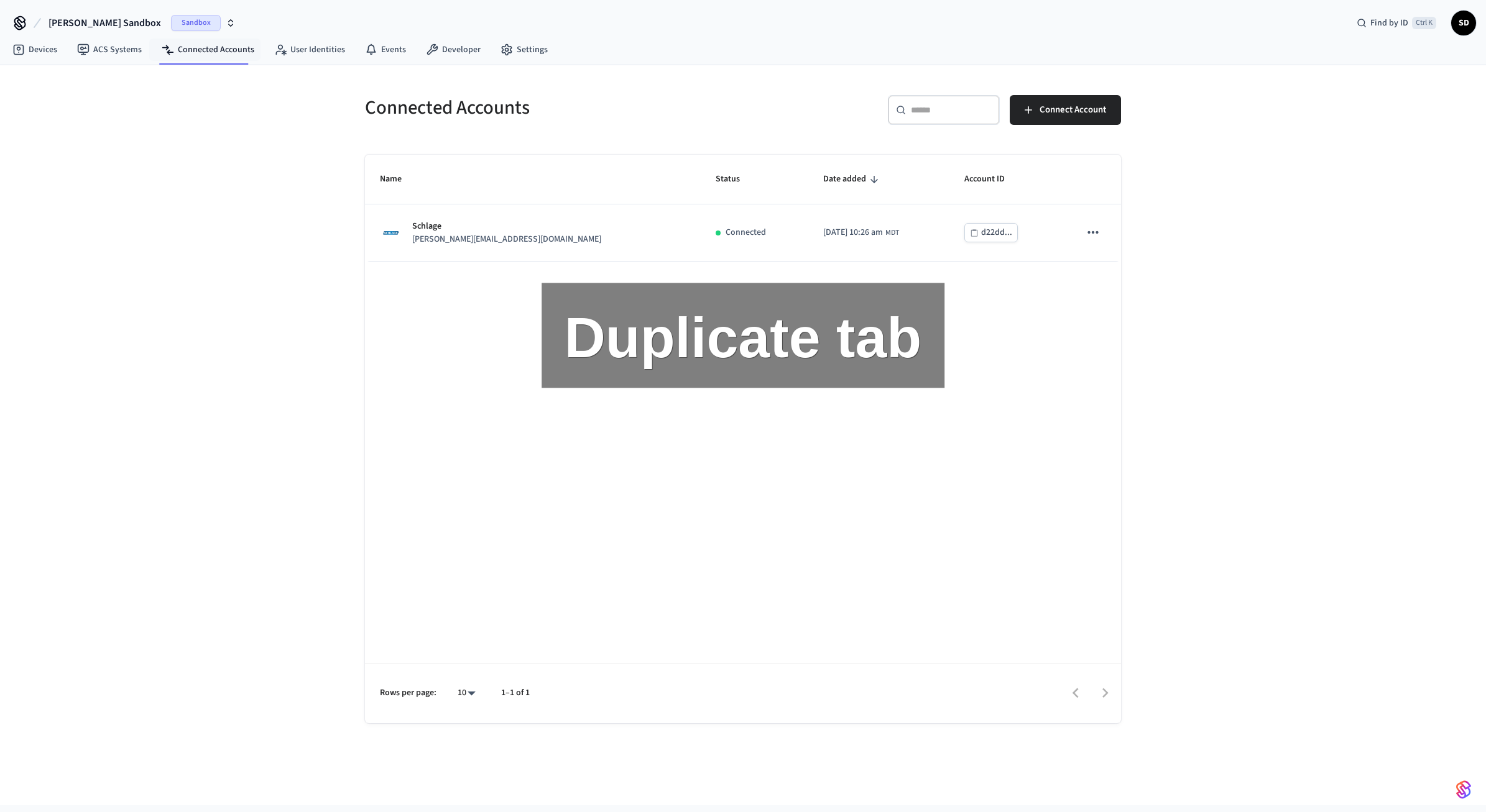
drag, startPoint x: 1150, startPoint y: 319, endPoint x: 1152, endPoint y: 230, distance: 89.0
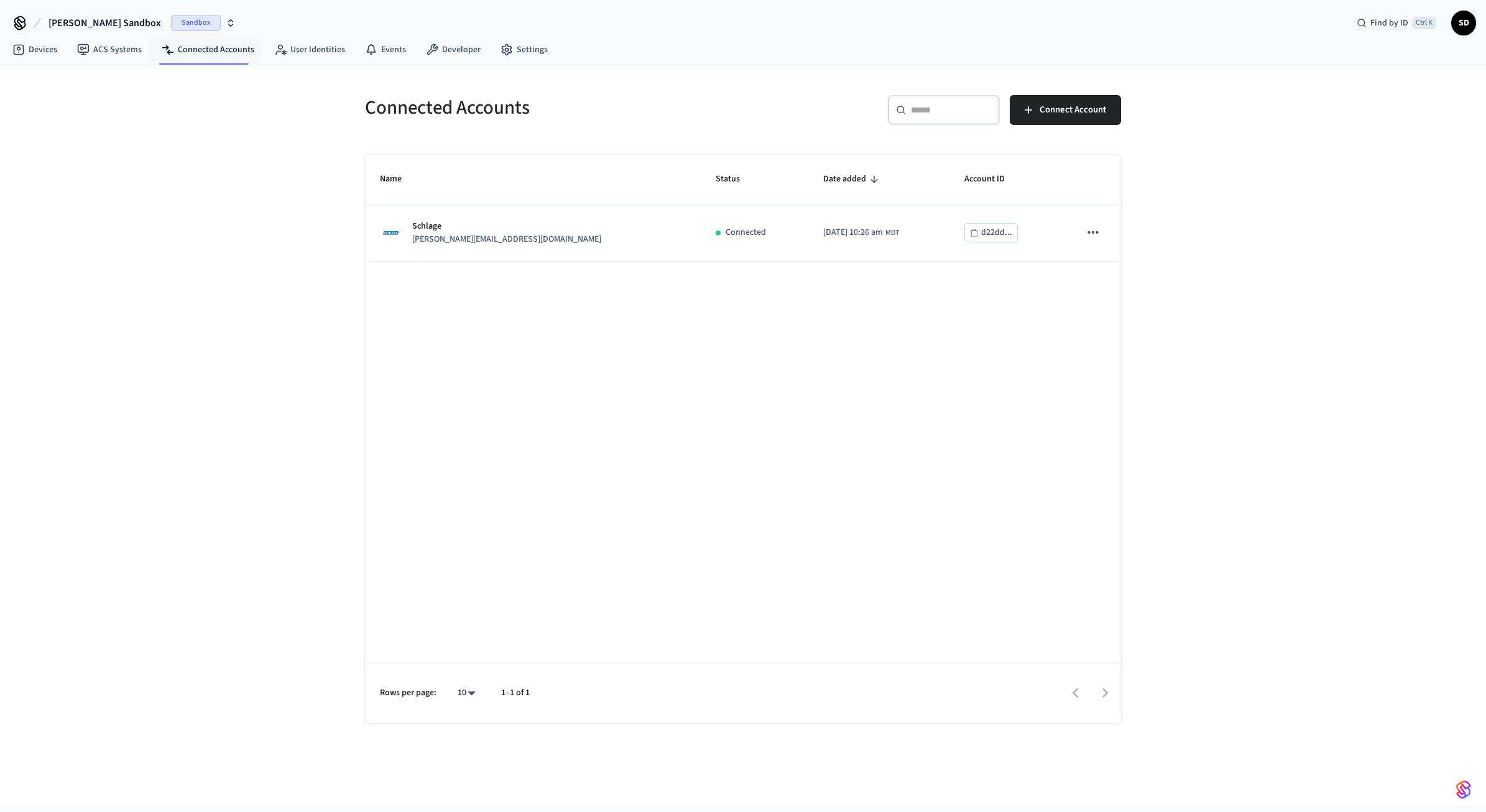
click at [1359, 175] on div "Connected Accounts ​ ​ Connect Account Name Status Date added Account ID Schlag…" at bounding box center [743, 436] width 1486 height 741
drag, startPoint x: 1267, startPoint y: 163, endPoint x: 1335, endPoint y: 148, distance: 69.6
click at [1335, 148] on div "Connected Accounts ​ ​ Connect Account Name Status Date added Account ID Schlag…" at bounding box center [743, 436] width 1486 height 741
click at [1186, 242] on div "Connected Accounts ​ ​ Connect Account Name Status Date added Account ID Schlag…" at bounding box center [743, 436] width 1486 height 741
click at [1331, 231] on div "Connected Accounts ​ ​ Connect Account Name Status Date added Account ID Schlag…" at bounding box center [743, 436] width 1486 height 741
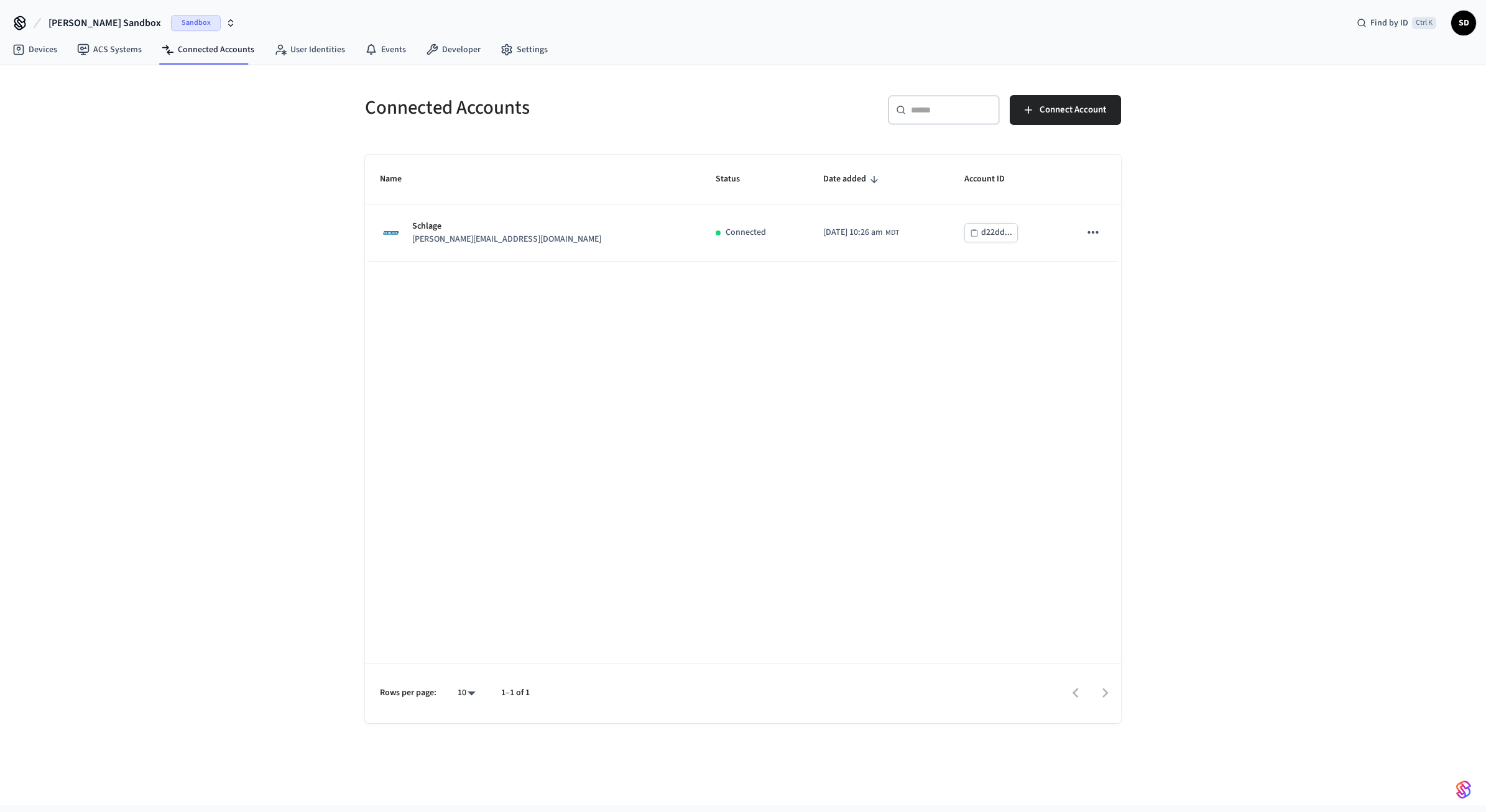
drag, startPoint x: 540, startPoint y: 391, endPoint x: 655, endPoint y: 266, distance: 169.9
click at [541, 390] on div "Name Status Date added Account ID Schlage [PERSON_NAME][EMAIL_ADDRESS][DOMAIN_N…" at bounding box center [743, 438] width 756 height 568
click at [1061, 101] on button "Connect Account" at bounding box center [1065, 110] width 111 height 30
click at [171, 20] on span "Sandbox" at bounding box center [195, 23] width 50 height 16
